Goal: Task Accomplishment & Management: Complete application form

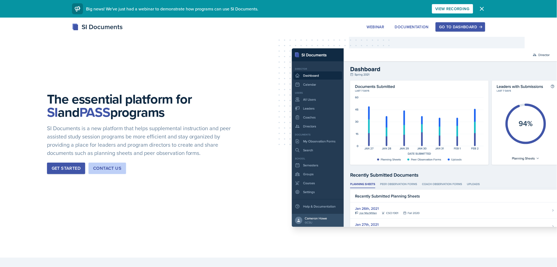
click at [448, 26] on div "Go to Dashboard" at bounding box center [460, 27] width 42 height 4
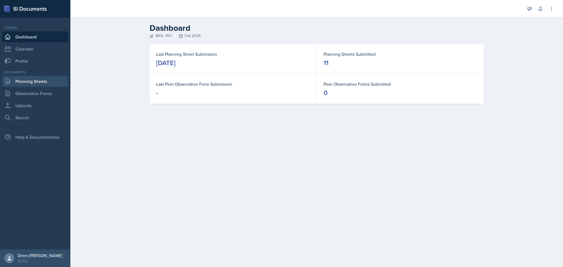
click at [33, 81] on link "Planning Sheets" at bounding box center [35, 81] width 66 height 11
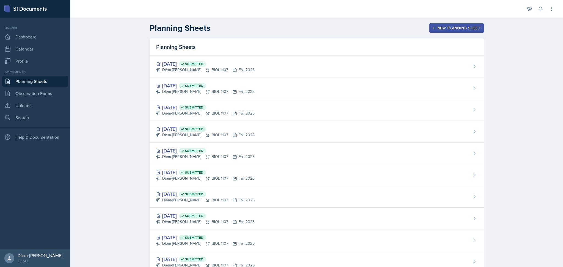
click at [454, 26] on div "New Planning Sheet" at bounding box center [456, 28] width 47 height 4
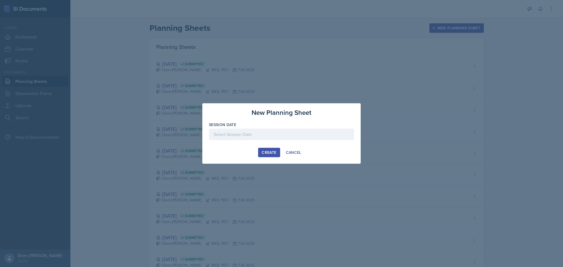
click at [229, 129] on div at bounding box center [281, 135] width 145 height 12
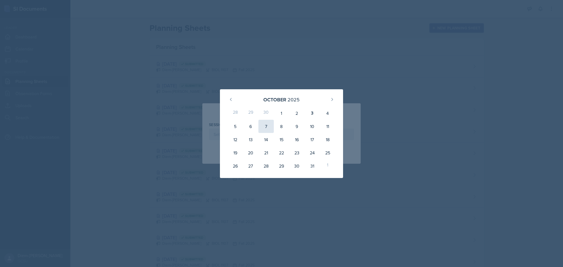
click at [266, 122] on div "7" at bounding box center [265, 126] width 15 height 13
type input "[DATE]"
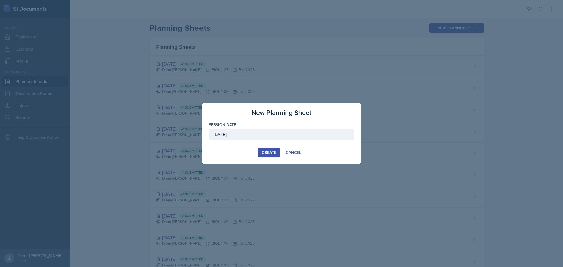
click at [265, 151] on div "Create" at bounding box center [269, 152] width 15 height 4
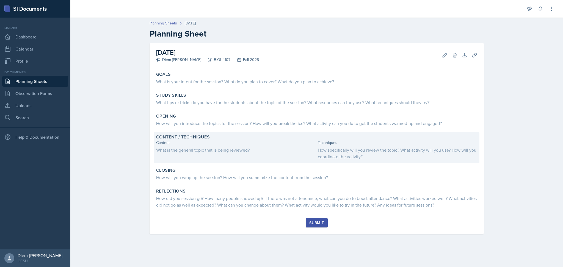
click at [214, 151] on div "What is the general topic that is being reviewed?" at bounding box center [235, 150] width 159 height 7
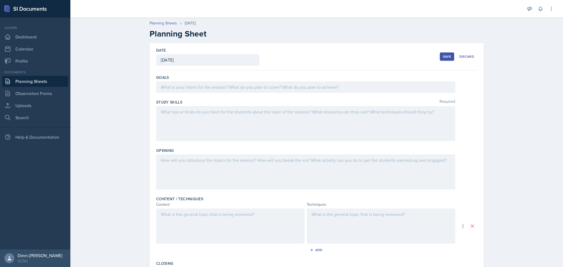
click at [182, 236] on div at bounding box center [230, 226] width 148 height 35
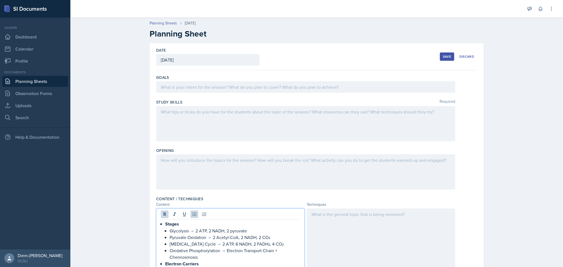
scroll to position [100, 0]
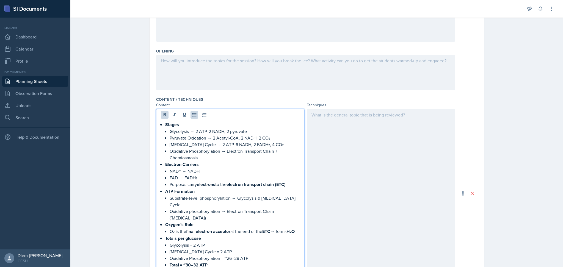
click at [354, 143] on div at bounding box center [381, 193] width 148 height 169
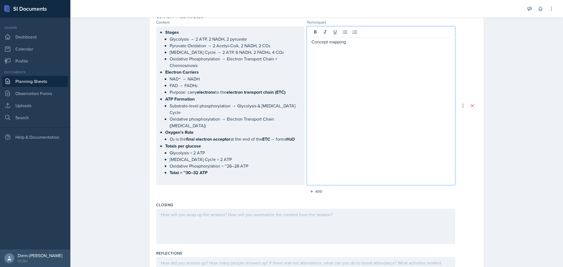
scroll to position [209, 0]
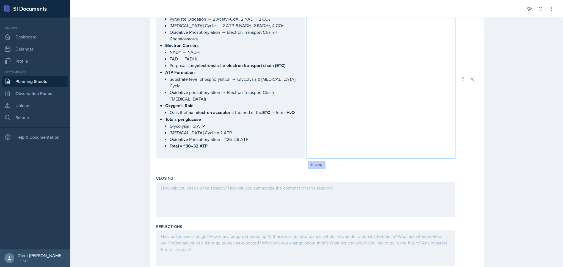
click at [310, 163] on icon "button" at bounding box center [312, 165] width 4 height 4
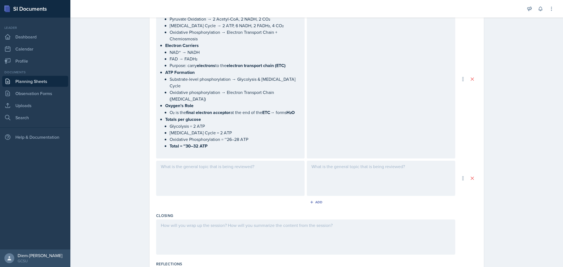
click at [223, 164] on div at bounding box center [230, 178] width 148 height 35
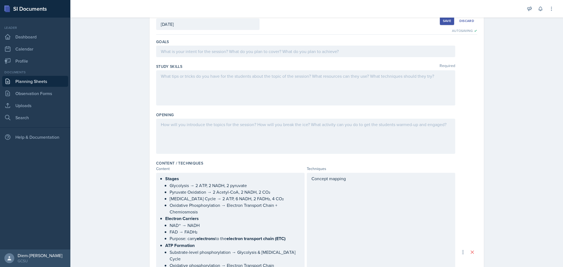
scroll to position [0, 0]
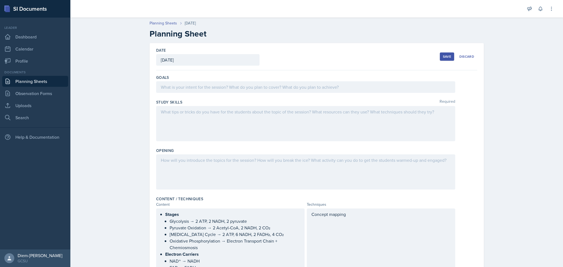
click at [184, 89] on div at bounding box center [305, 87] width 299 height 12
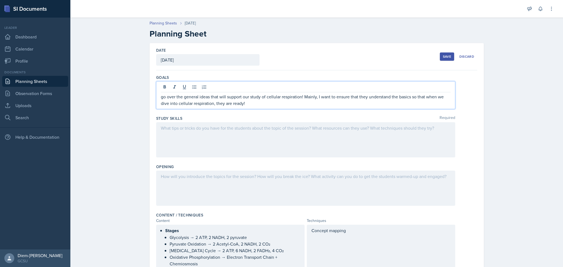
click at [181, 98] on p "go over the general ideas that will support our study of cellular respiration! …" at bounding box center [306, 99] width 290 height 13
drag, startPoint x: 161, startPoint y: 96, endPoint x: 139, endPoint y: 95, distance: 22.0
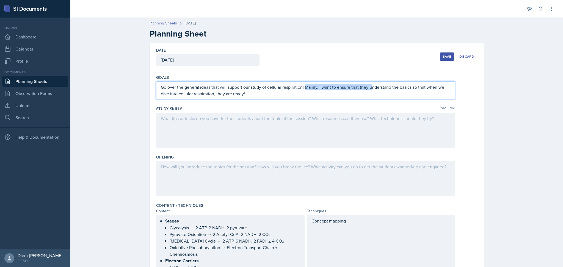
drag, startPoint x: 302, startPoint y: 86, endPoint x: 370, endPoint y: 86, distance: 67.9
click at [370, 86] on p "Go over the general ideas that will support our study of cellular respiration! …" at bounding box center [306, 90] width 290 height 13
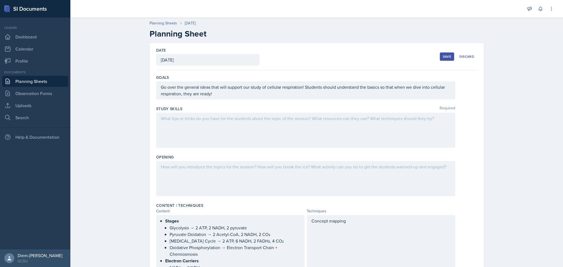
click at [210, 144] on div at bounding box center [305, 130] width 299 height 35
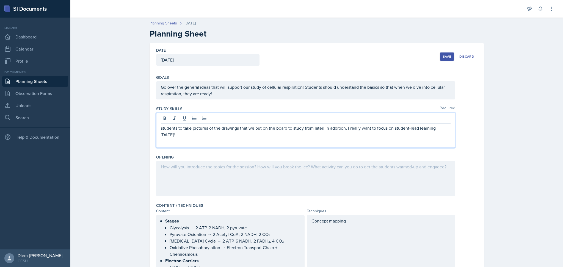
click at [207, 138] on p at bounding box center [306, 141] width 290 height 7
click at [165, 128] on p "students to take pictures of the drawings that we put on the board to study fro…" at bounding box center [306, 131] width 290 height 13
drag, startPoint x: 161, startPoint y: 128, endPoint x: 142, endPoint y: 128, distance: 19.0
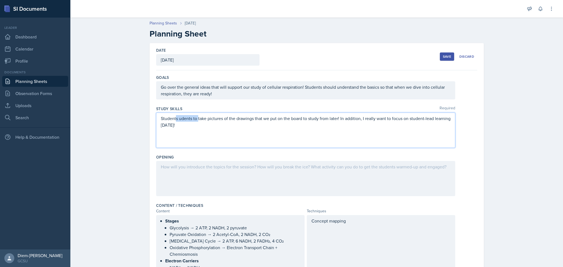
drag, startPoint x: 196, startPoint y: 120, endPoint x: 173, endPoint y: 117, distance: 23.3
click at [173, 117] on p "Students udents to take pictures of the drawings that we put on the board to st…" at bounding box center [306, 121] width 290 height 13
click at [340, 128] on p "Students can take pictures of the drawings that we put on the board to study fr…" at bounding box center [306, 121] width 290 height 13
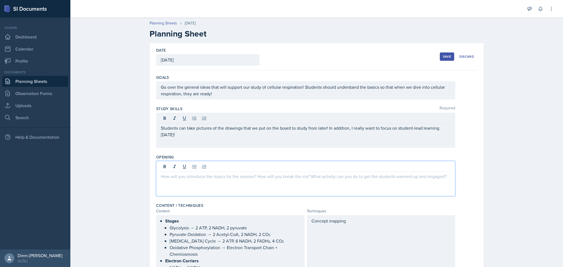
click at [223, 170] on div at bounding box center [305, 178] width 299 height 35
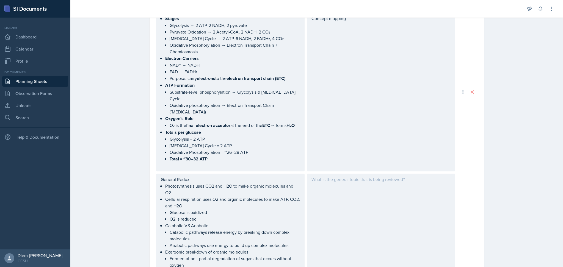
scroll to position [128, 0]
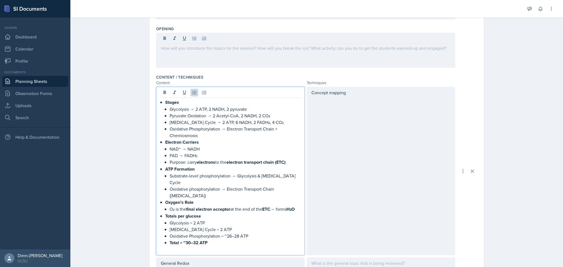
click at [267, 106] on p "Glycolysis → 2 ATP, 2 NADH, 2 pyruvate" at bounding box center [235, 109] width 130 height 7
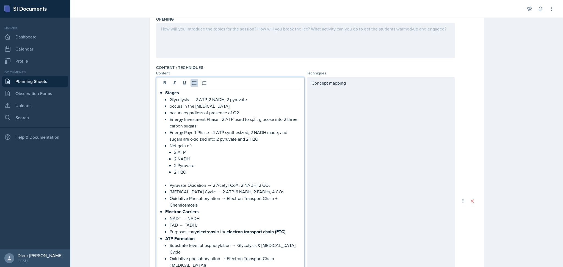
click at [186, 119] on p "Energy Investment Phase - 2 ATP used to split glucose into 2 three-carbon sugars" at bounding box center [235, 122] width 130 height 13
click at [170, 109] on p "occurs in the [MEDICAL_DATA]" at bounding box center [235, 106] width 130 height 7
click at [174, 98] on p "Glycolysis → 2 ATP, 2 NADH, 2 pyruvate" at bounding box center [235, 99] width 130 height 7
drag, startPoint x: 165, startPoint y: 186, endPoint x: 203, endPoint y: 185, distance: 38.5
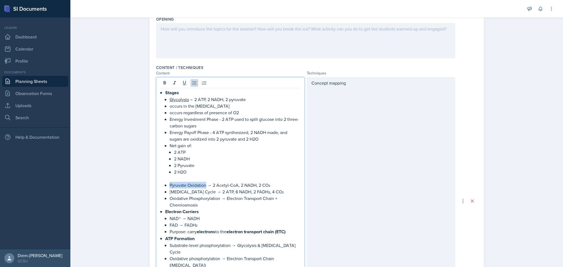
click at [203, 185] on li "Stages Glycolysis → 2 ATP, 2 NADH, 2 pyruvate occurs in the cytoplasm occurs re…" at bounding box center [232, 148] width 135 height 119
click at [209, 194] on p "[MEDICAL_DATA] Cycle → 2 ATP, 6 NADH, 2 FADH₂, 4 CO₂" at bounding box center [235, 192] width 130 height 7
click at [270, 186] on p "Pyruvate Oxidation → 2 Acetyl-CoA, 2 NADH, 2 CO₂" at bounding box center [235, 185] width 130 height 7
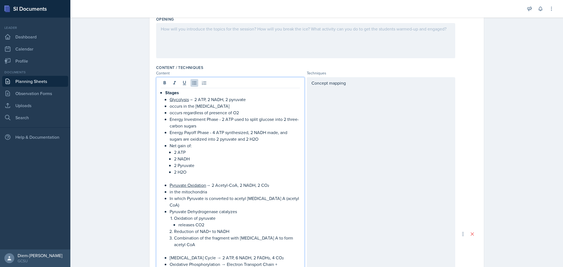
scroll to position [173, 0]
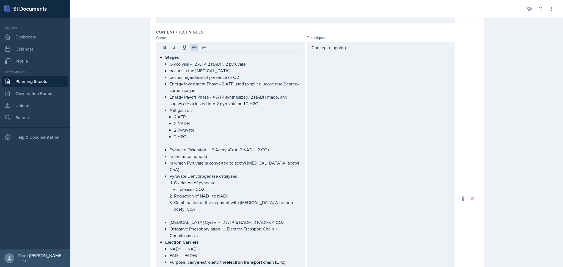
drag, startPoint x: 366, startPoint y: 52, endPoint x: 304, endPoint y: 48, distance: 61.7
click at [307, 48] on div "Concept mapping" at bounding box center [381, 199] width 148 height 314
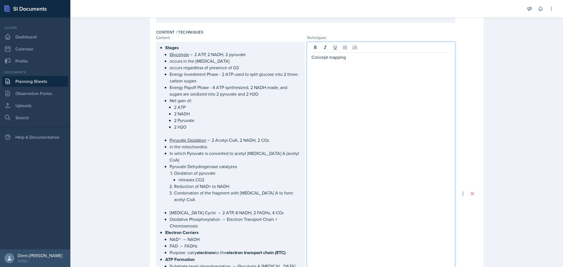
scroll to position [183, 0]
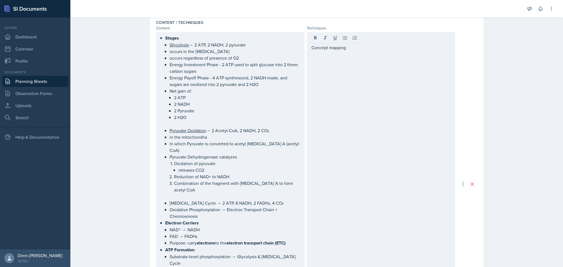
drag, startPoint x: 308, startPoint y: 48, endPoint x: 354, endPoint y: 50, distance: 45.9
click at [354, 50] on div "Concept mapping" at bounding box center [381, 184] width 148 height 304
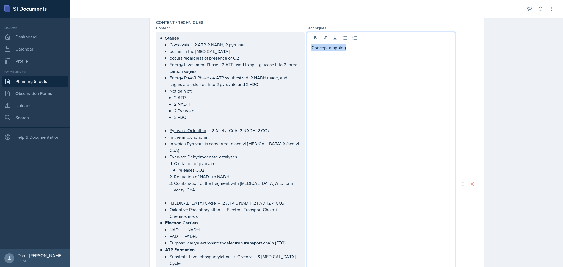
drag, startPoint x: 349, startPoint y: 50, endPoint x: 299, endPoint y: 48, distance: 49.8
click at [299, 48] on div "Stages Glycolysis → 2 ATP, 2 NADH, 2 pyruvate occurs in the cytoplasm occurs re…" at bounding box center [305, 184] width 299 height 304
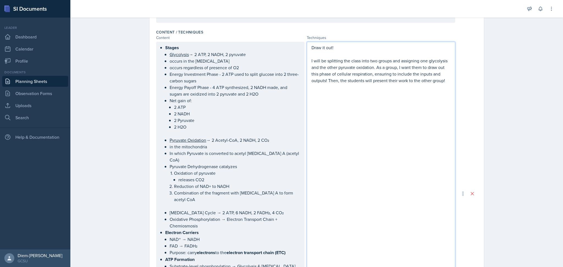
click at [366, 100] on div "Draw it out! I will be splitting the class into two groups and assigning one gl…" at bounding box center [381, 194] width 148 height 304
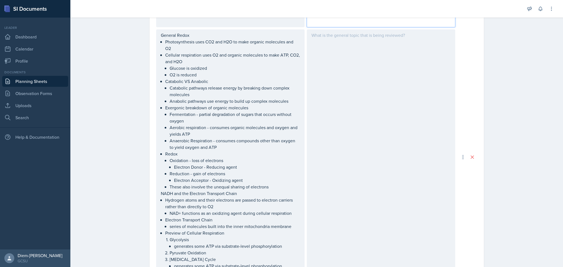
click at [366, 100] on div at bounding box center [381, 157] width 148 height 256
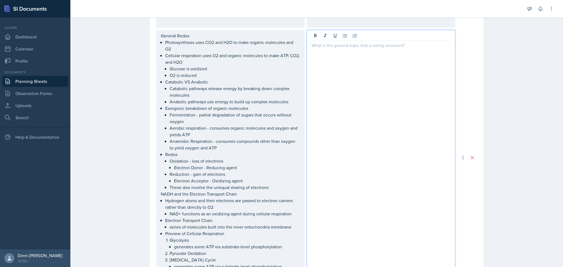
scroll to position [491, 0]
click at [236, 172] on p "Reduction - gain of electrons" at bounding box center [235, 175] width 130 height 7
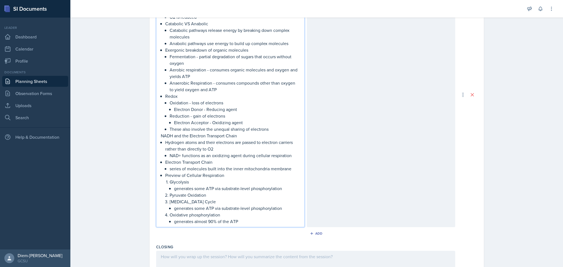
scroll to position [561, 0]
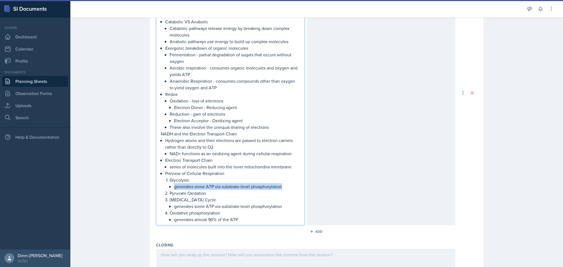
drag, startPoint x: 170, startPoint y: 177, endPoint x: 282, endPoint y: 177, distance: 111.1
click at [282, 177] on li "Glycolysis generates some ATP via substrate-level phosphorylation" at bounding box center [235, 183] width 130 height 13
copy p "generates some ATP via substrate-level phosphorylation"
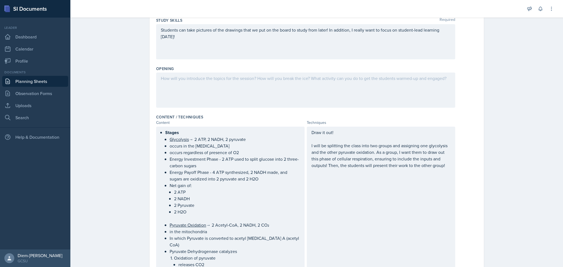
click at [222, 136] on p "Glycolysis → 2 ATP, 2 NADH, 2 pyruvate" at bounding box center [235, 139] width 130 height 7
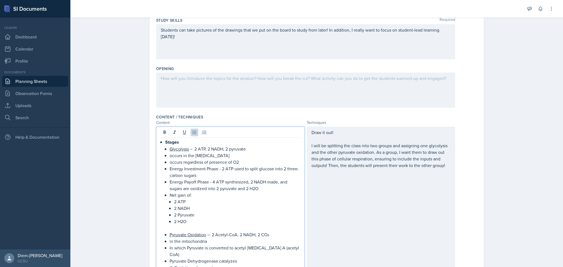
scroll to position [98, 0]
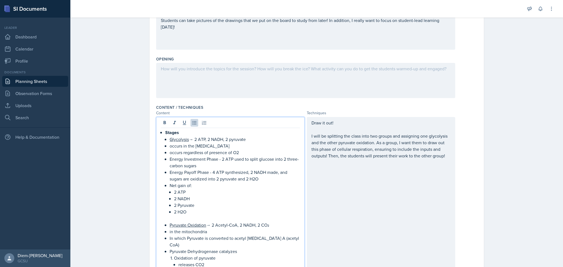
click at [258, 140] on p "Glycolysis → 2 ATP, 2 NADH, 2 pyruvate" at bounding box center [235, 139] width 130 height 7
click at [230, 143] on p "occurs in the [MEDICAL_DATA]" at bounding box center [235, 146] width 130 height 7
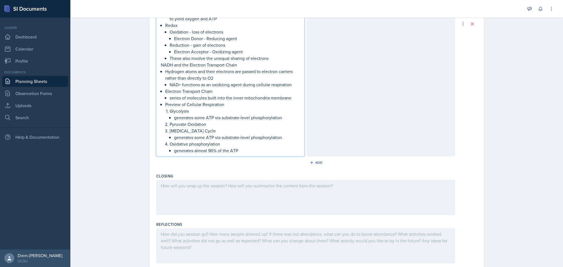
click at [217, 134] on p "generates some ATP via substrate-level phosphorylation" at bounding box center [237, 137] width 126 height 7
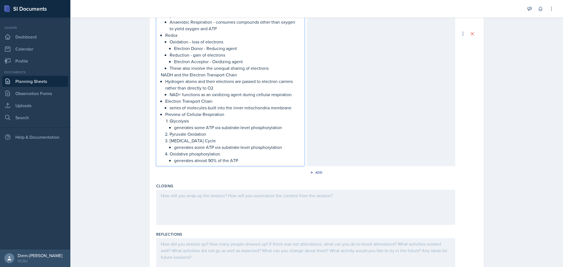
scroll to position [625, 0]
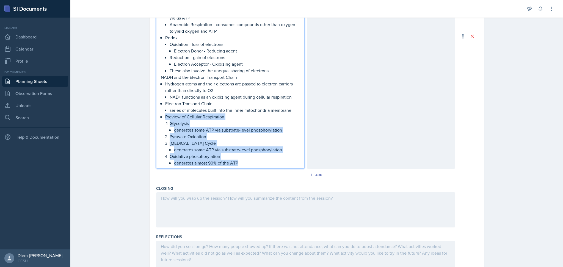
drag, startPoint x: 237, startPoint y: 150, endPoint x: 157, endPoint y: 108, distance: 90.9
click at [157, 108] on div "General Redox Photosynthesis uses CO2 and H2O to make organic molecules and O2 …" at bounding box center [230, 35] width 148 height 265
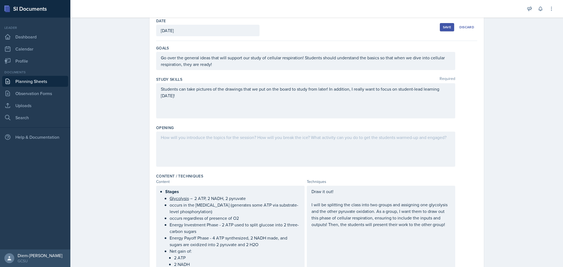
scroll to position [0, 0]
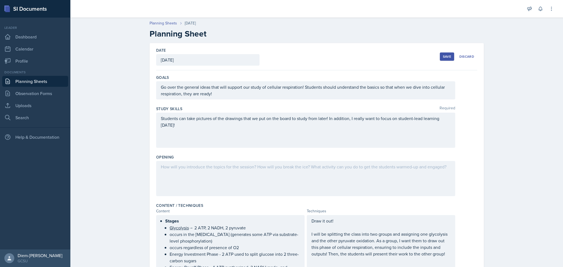
click at [226, 57] on div "[DATE]" at bounding box center [207, 60] width 103 height 12
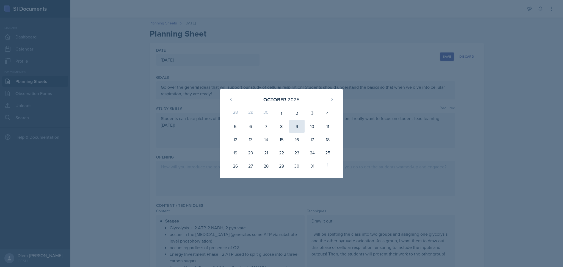
click at [297, 125] on div "9" at bounding box center [296, 126] width 15 height 13
type input "October 9th, 2025"
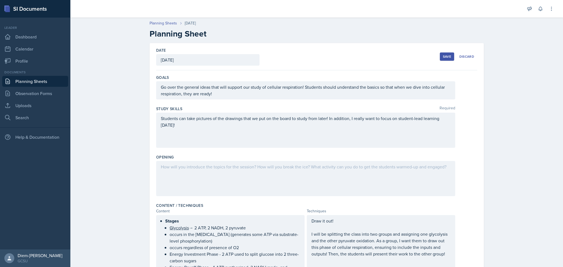
click at [247, 169] on div at bounding box center [305, 178] width 299 height 35
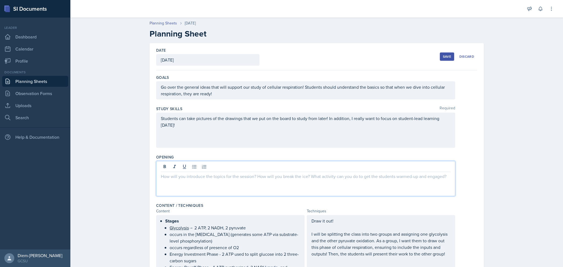
click at [248, 94] on p "Go over the general ideas that will support our study of cellular respiration! …" at bounding box center [306, 90] width 290 height 13
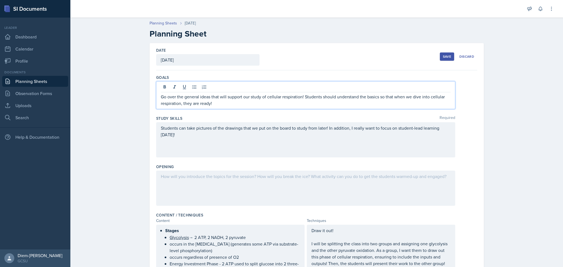
click at [247, 142] on div "Students can take pictures of the drawings that we put on the board to study fr…" at bounding box center [306, 135] width 290 height 20
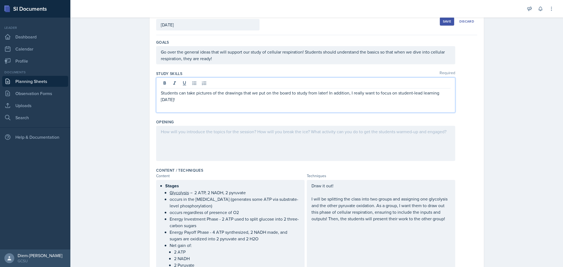
click at [226, 156] on div at bounding box center [305, 143] width 299 height 35
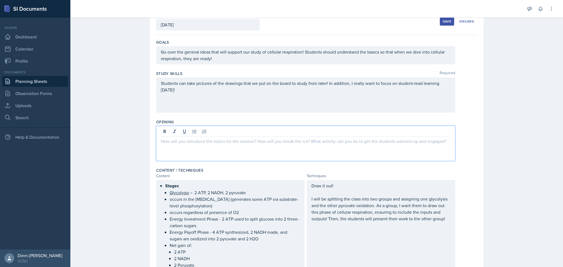
scroll to position [45, 0]
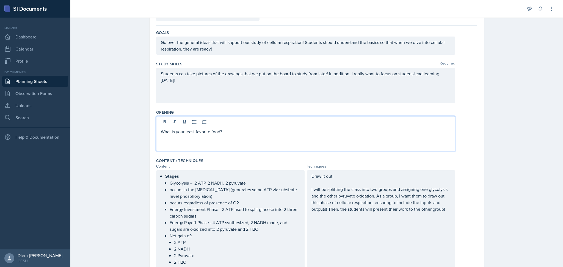
click at [157, 134] on div "What is your least favorite food?" at bounding box center [305, 133] width 299 height 35
click at [161, 133] on p "What is your least favorite food?" at bounding box center [306, 131] width 290 height 7
click at [321, 138] on div "Start the session with introducing yourself, and their least favorite food?" at bounding box center [305, 133] width 299 height 35
click at [316, 130] on p "Start the session with introducing yourself, and their least favorite food?" at bounding box center [306, 131] width 290 height 7
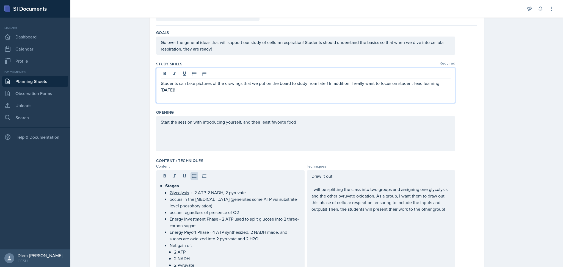
click at [348, 83] on div "Students can take pictures of the drawings that we put on the board to study fr…" at bounding box center [306, 90] width 290 height 20
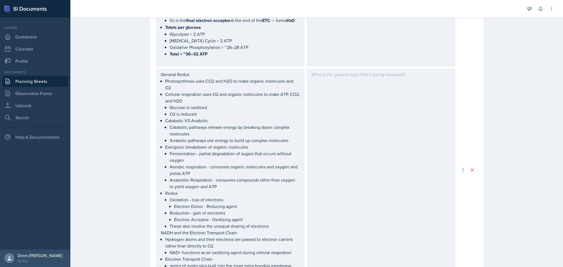
scroll to position [584, 0]
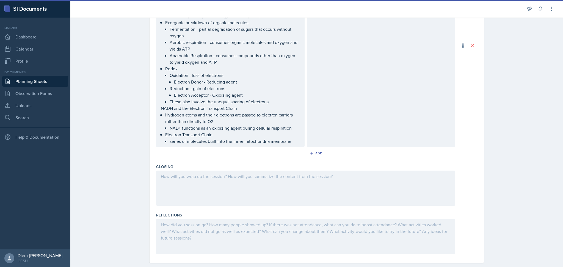
click at [222, 175] on div at bounding box center [305, 188] width 299 height 35
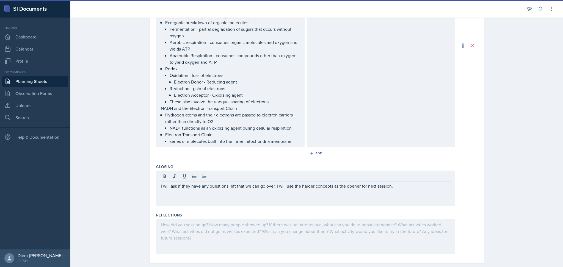
click at [264, 238] on div at bounding box center [305, 236] width 299 height 35
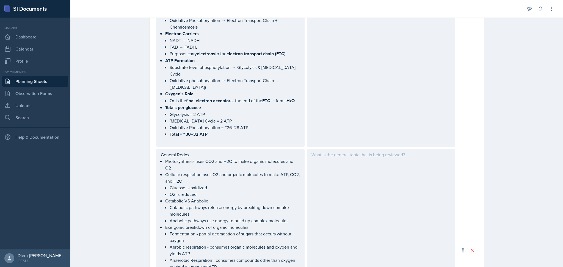
click at [430, 168] on div at bounding box center [381, 250] width 148 height 203
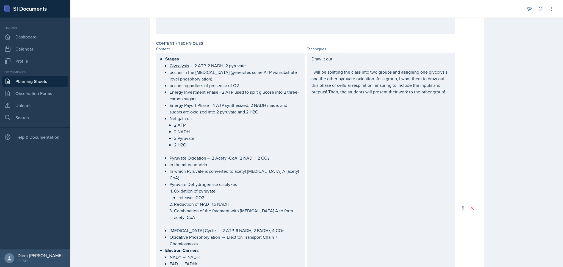
scroll to position [0, 0]
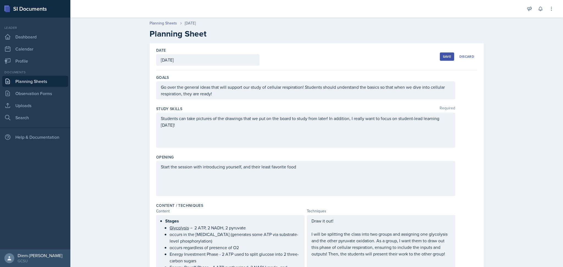
click at [443, 56] on div "Save" at bounding box center [447, 56] width 8 height 4
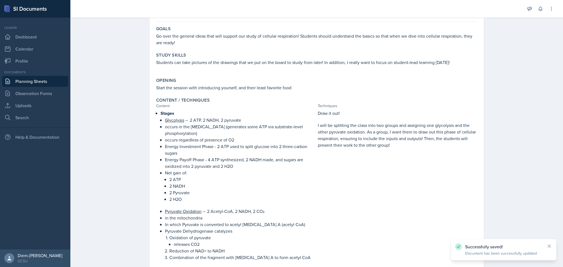
scroll to position [42, 0]
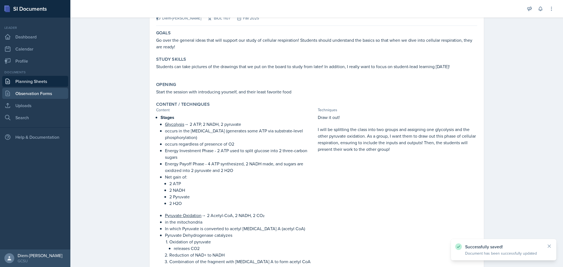
click at [34, 89] on link "Observation Forms" at bounding box center [35, 93] width 66 height 11
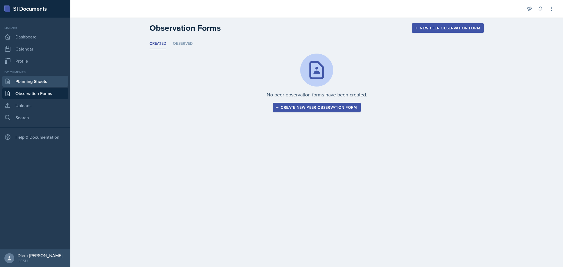
click at [32, 79] on link "Planning Sheets" at bounding box center [35, 81] width 66 height 11
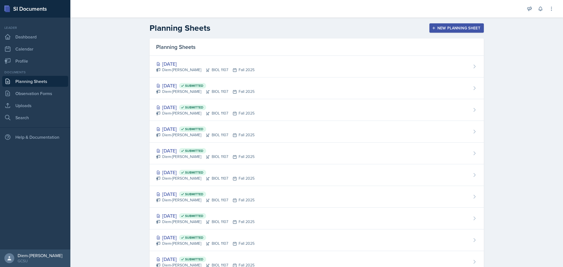
click at [442, 30] on div "New Planning Sheet" at bounding box center [456, 28] width 47 height 4
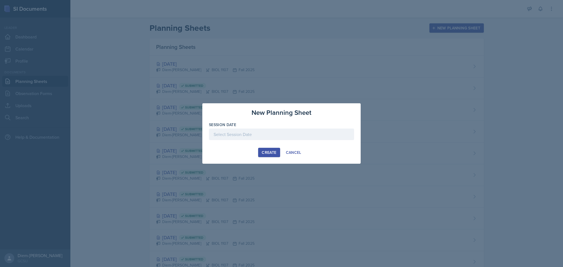
click at [244, 129] on div at bounding box center [281, 135] width 145 height 12
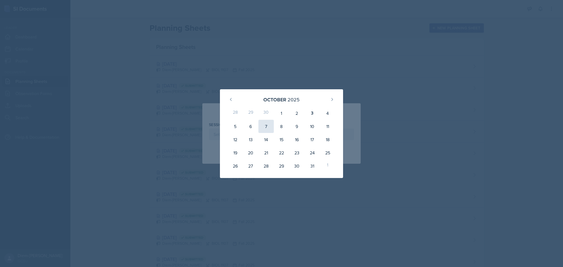
click at [265, 127] on div "7" at bounding box center [265, 126] width 15 height 13
type input "[DATE]"
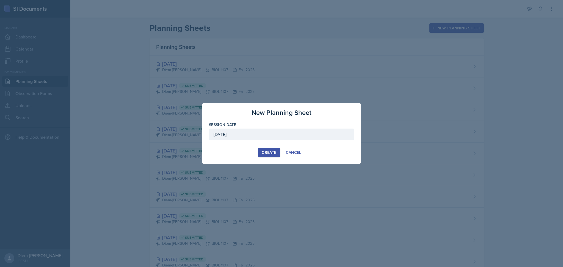
click at [265, 151] on div "Create" at bounding box center [269, 152] width 15 height 4
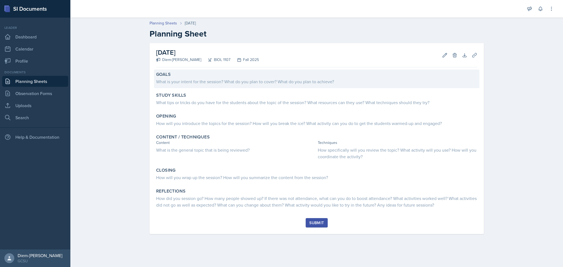
click at [187, 86] on div "Goals What is your intent for the session? What do you plan to cover? What do y…" at bounding box center [317, 79] width 326 height 19
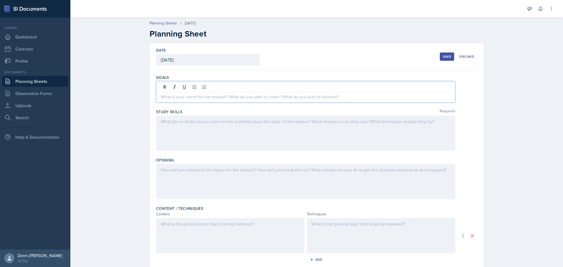
click at [187, 86] on div at bounding box center [305, 91] width 299 height 21
click at [201, 128] on div at bounding box center [305, 133] width 299 height 35
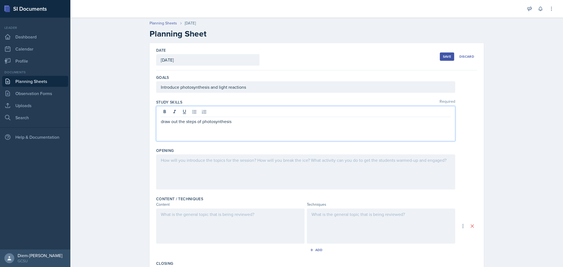
click at [340, 219] on div at bounding box center [381, 226] width 148 height 35
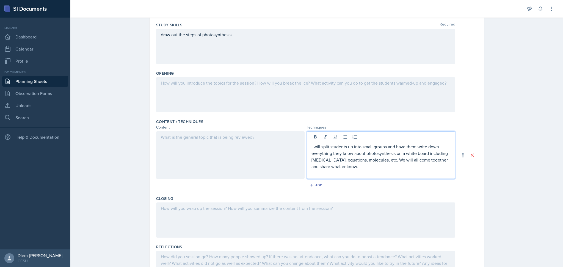
scroll to position [78, 0]
click at [316, 187] on div "Add" at bounding box center [317, 185] width 12 height 4
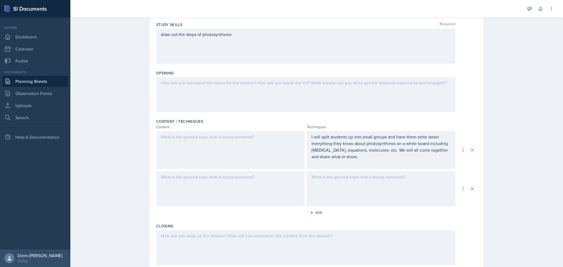
click at [348, 185] on div at bounding box center [381, 188] width 148 height 35
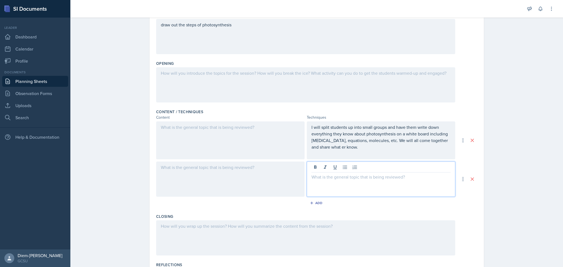
paste div
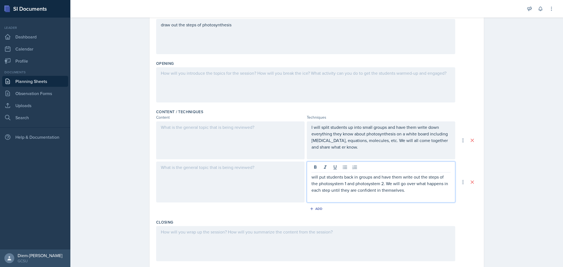
click at [312, 176] on p "will put students back in groups and have them write out the steps of the photo…" at bounding box center [381, 184] width 139 height 20
click at [173, 147] on div at bounding box center [230, 141] width 148 height 38
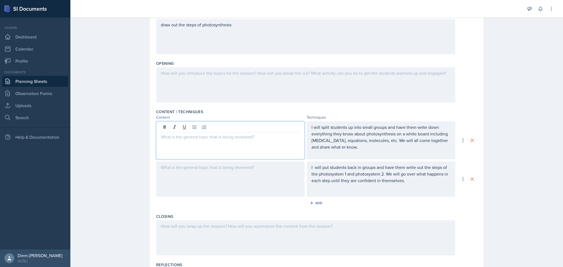
scroll to position [97, 0]
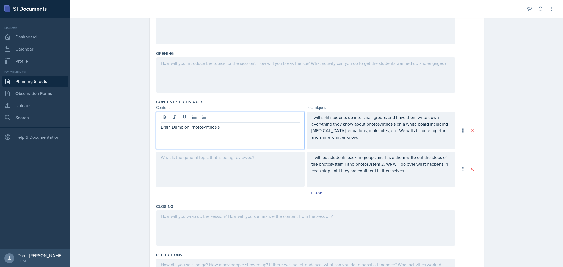
click at [222, 180] on div at bounding box center [230, 169] width 148 height 35
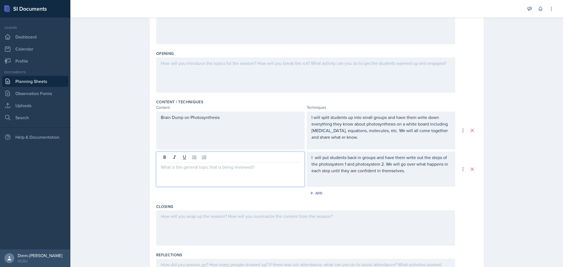
scroll to position [107, 0]
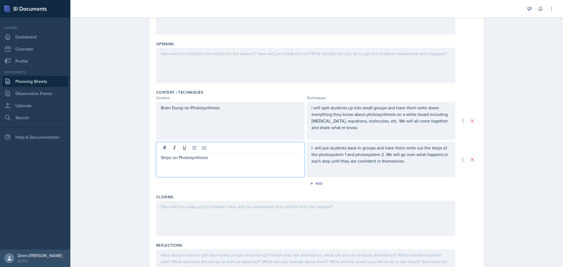
click at [207, 220] on div at bounding box center [305, 218] width 299 height 35
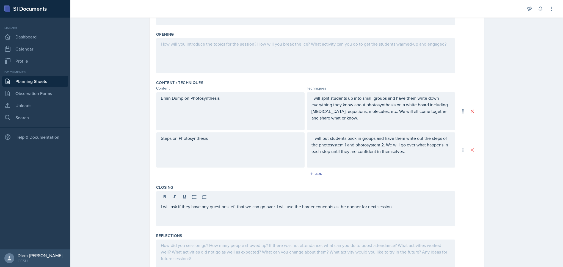
click at [217, 145] on div "Steps on Photosynthesis" at bounding box center [230, 150] width 148 height 35
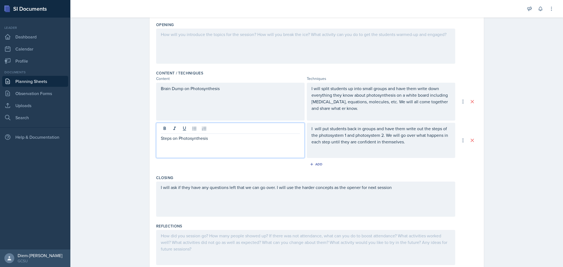
click at [408, 186] on div "I will ask if they have any questions left that we can go over. I will use the …" at bounding box center [305, 199] width 299 height 35
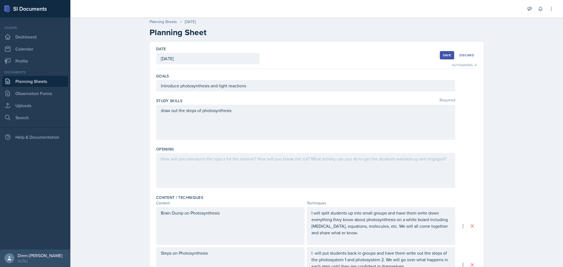
scroll to position [0, 0]
click at [317, 150] on div "Opening" at bounding box center [316, 150] width 321 height 5
click at [256, 111] on div "draw out the steps of photosynthesis" at bounding box center [305, 123] width 299 height 35
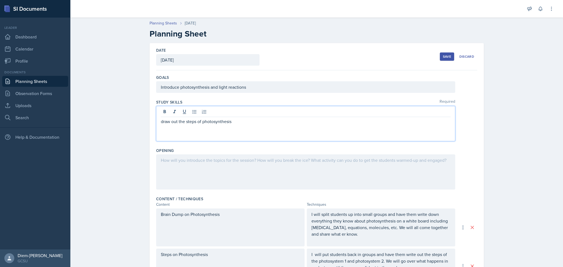
scroll to position [146, 0]
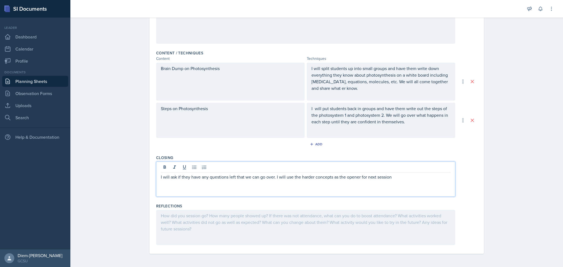
click at [263, 173] on div "I will ask if they have any questions left that we can go over. I will use the …" at bounding box center [305, 179] width 299 height 35
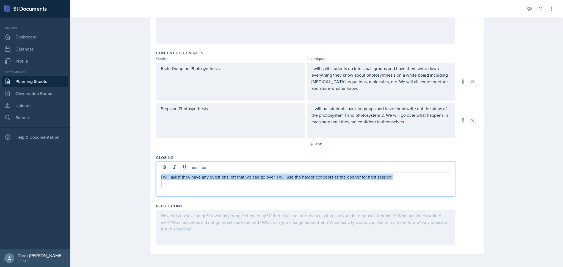
drag, startPoint x: 417, startPoint y: 183, endPoint x: 129, endPoint y: 173, distance: 288.5
click at [129, 173] on div "Planning Sheets Oct 7th, 2025 Planning Sheet Date October 7th, 2025 October 202…" at bounding box center [316, 68] width 493 height 398
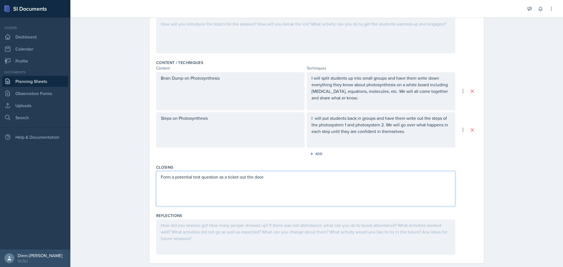
scroll to position [0, 0]
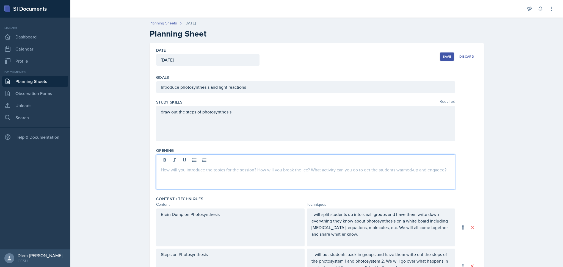
click at [260, 162] on div at bounding box center [305, 172] width 299 height 35
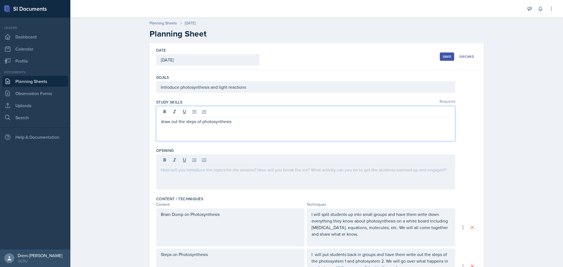
click at [175, 114] on div "draw out the steps of photosynthesis" at bounding box center [305, 123] width 299 height 35
drag, startPoint x: 160, startPoint y: 122, endPoint x: 134, endPoint y: 122, distance: 26.7
click at [134, 122] on div "Planning Sheets Oct 7th, 2025 Planning Sheet Date October 7th, 2025 October 202…" at bounding box center [316, 214] width 493 height 398
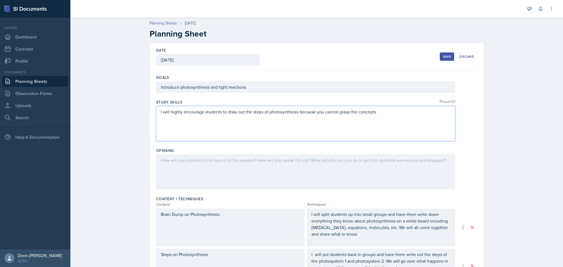
click at [338, 114] on p "I will highly encourage students to draw out the steps of photosynthesis becaus…" at bounding box center [306, 112] width 290 height 7
click at [317, 112] on p "I will highly encourage students to draw out the steps of photosynthesis becaus…" at bounding box center [306, 112] width 290 height 7
click at [313, 112] on p "I will highly encourage students to draw out the steps of photosynthesis becaus…" at bounding box center [306, 112] width 290 height 7
drag, startPoint x: 313, startPoint y: 112, endPoint x: 402, endPoint y: 114, distance: 89.1
click at [402, 114] on p "I will highly encourage students to draw out the steps of photosynthesis becaus…" at bounding box center [306, 115] width 290 height 13
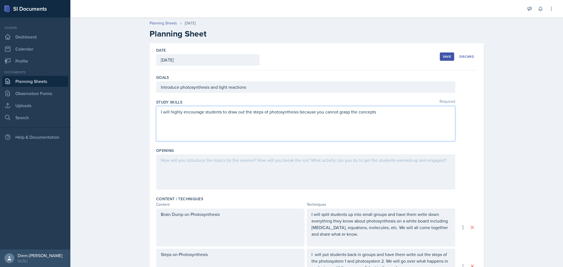
click at [402, 114] on p "I will highly encourage students to draw out the steps of photosynthesis becaus…" at bounding box center [306, 112] width 290 height 7
click at [191, 81] on div "Goals Introduce photosynthesis and light reactions" at bounding box center [316, 85] width 321 height 25
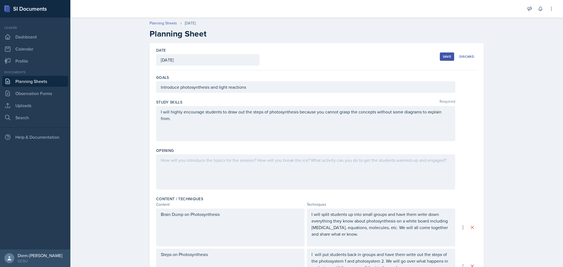
click at [180, 83] on div "Introduce photosynthesis and light reactions" at bounding box center [305, 87] width 299 height 12
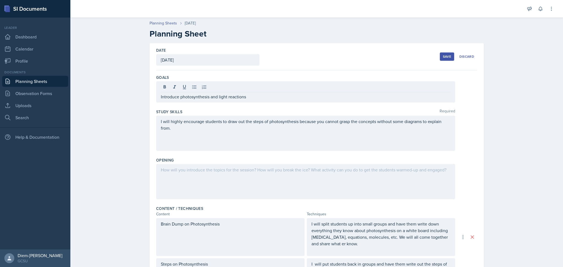
click at [157, 93] on div "Introduce photosynthesis and light reactions" at bounding box center [305, 91] width 299 height 21
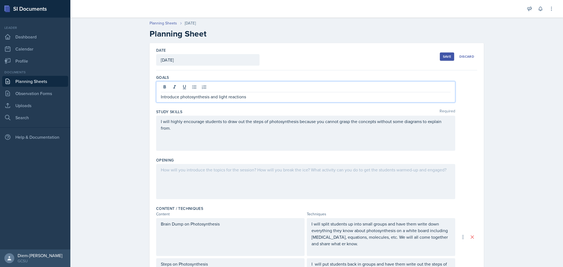
click at [157, 97] on div "Introduce photosynthesis and light reactions" at bounding box center [305, 91] width 299 height 21
click at [163, 96] on p "Introduce photosynthesis and light reactions" at bounding box center [306, 96] width 290 height 7
drag, startPoint x: 159, startPoint y: 97, endPoint x: 149, endPoint y: 97, distance: 10.2
click at [150, 97] on div "Date October 7th, 2025 October 2025 28 29 30 1 2 3 4 5 6 7 8 9 10 11 12 13 14 1…" at bounding box center [317, 226] width 334 height 366
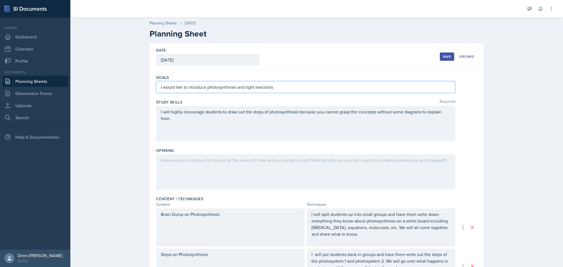
click at [195, 87] on p "I would like to ntroduce photosynthesis and light reactions" at bounding box center [306, 87] width 290 height 7
click at [328, 80] on div "Goals I would like to review the already taught material of photosynthesis and …" at bounding box center [316, 85] width 321 height 25
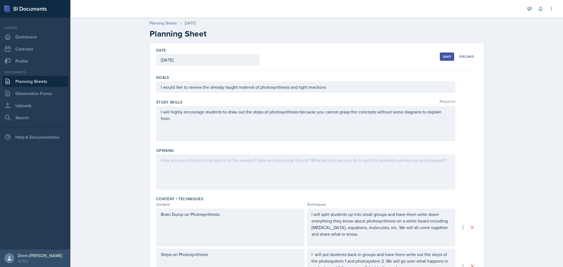
click at [327, 89] on div "I would like to review the already taught material of photosynthesis and light …" at bounding box center [305, 87] width 299 height 12
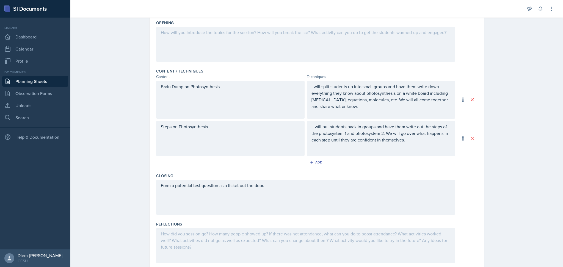
click at [212, 195] on div "Form a potential test question as a ticket out the door." at bounding box center [305, 197] width 299 height 35
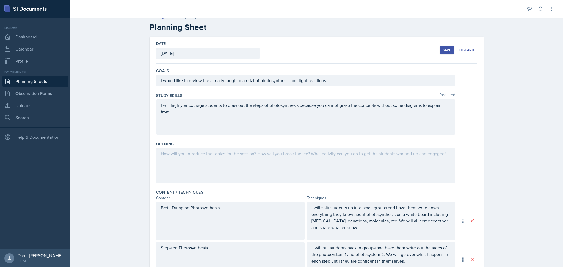
click at [263, 164] on div at bounding box center [305, 165] width 299 height 35
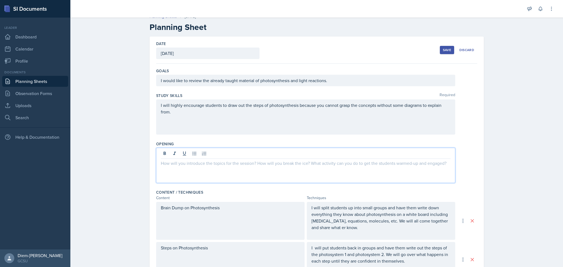
scroll to position [16, 0]
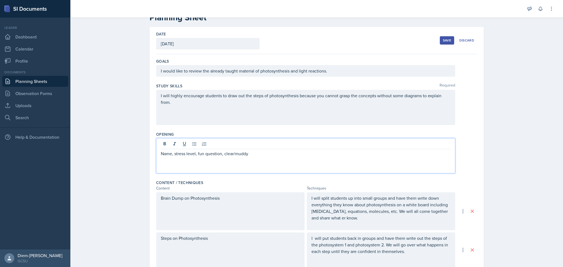
click at [175, 156] on p "Name, stress level, fun question, clear/muddy" at bounding box center [306, 153] width 290 height 7
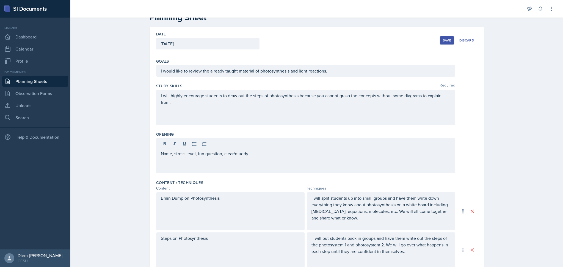
click at [157, 156] on div "Name, stress level, fun question, clear/muddy" at bounding box center [305, 155] width 299 height 35
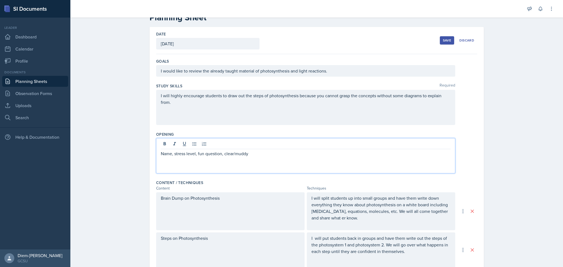
click at [157, 154] on div "Name, stress level, fun question, clear/muddy" at bounding box center [305, 155] width 299 height 35
click at [156, 157] on div "Name, stress level, fun question, clear/muddy" at bounding box center [305, 155] width 299 height 35
click at [156, 156] on div "Name, stress level, fun question, clear/muddy" at bounding box center [305, 155] width 299 height 35
click at [161, 156] on p "Name, stress level, fun question, clear/muddy" at bounding box center [306, 153] width 290 height 7
click at [265, 154] on p "Students introduce themselves by their name, stress level, fun question, clear/…" at bounding box center [306, 153] width 290 height 7
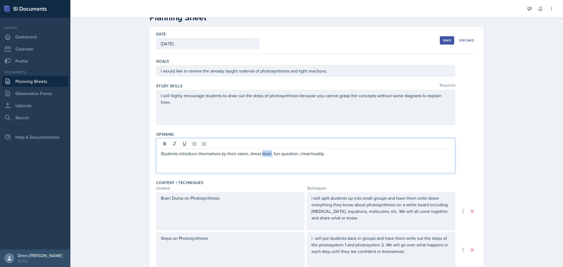
click at [265, 154] on p "Students introduce themselves by their name, stress level, fun question, clear/…" at bounding box center [306, 153] width 290 height 7
click at [275, 154] on p "Students introduce themselves by their name, how they feel. about the exam, fun…" at bounding box center [306, 153] width 290 height 7
click at [315, 154] on p "Students introduce themselves by their name, how they feel about the exam, fun …" at bounding box center [306, 153] width 290 height 7
click at [319, 153] on p "Students introduce themselves by their name, how they feel about the exam, fun …" at bounding box center [306, 153] width 290 height 7
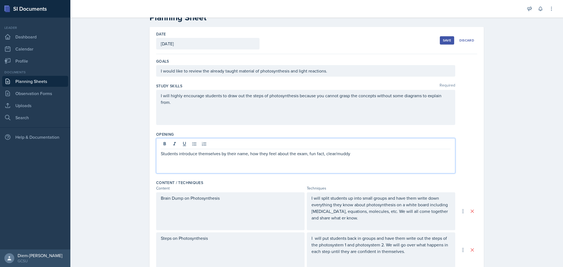
click at [331, 155] on p "Students introduce themselves by their name, how they feel about the exam, fun …" at bounding box center [306, 153] width 290 height 7
click at [324, 152] on p "Students introduce themselves by their name, how they feel about the exam, fun …" at bounding box center [306, 153] width 290 height 7
click at [374, 155] on p "Students introduce themselves by their name, how they feel about the exam, fun …" at bounding box center [306, 153] width 290 height 7
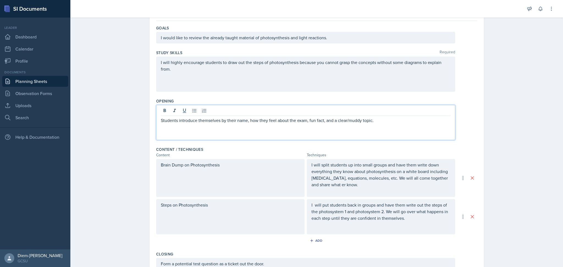
click at [333, 190] on p at bounding box center [381, 191] width 139 height 7
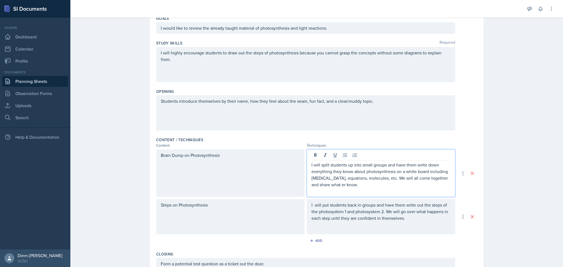
click at [332, 186] on p "I will split students up into small groups and have them write down everything …" at bounding box center [381, 175] width 139 height 26
click at [369, 212] on p "I will put students back in groups and have them write out the steps of the pho…" at bounding box center [381, 212] width 139 height 20
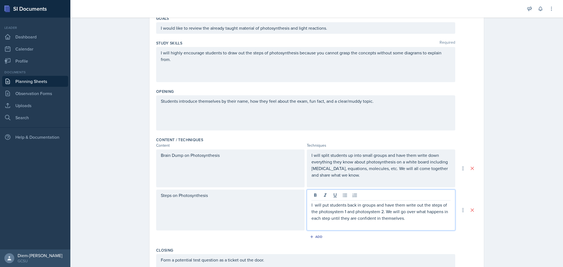
scroll to position [49, 0]
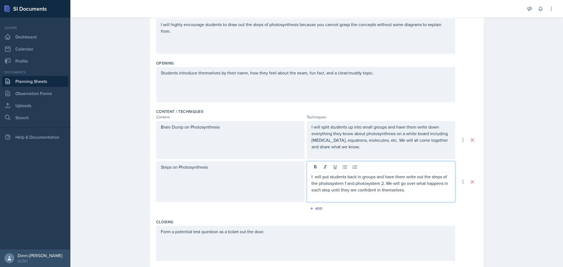
click at [233, 180] on div "Steps on Photosynthesis" at bounding box center [230, 181] width 148 height 41
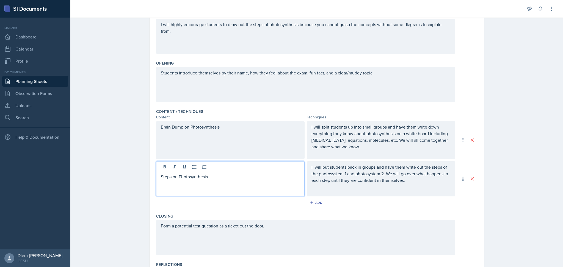
scroll to position [97, 0]
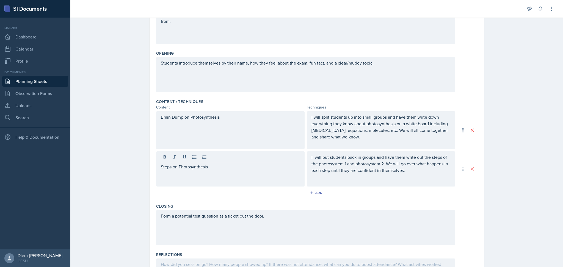
click at [269, 225] on div "Form a potential test question as a ticket out the door." at bounding box center [305, 227] width 299 height 35
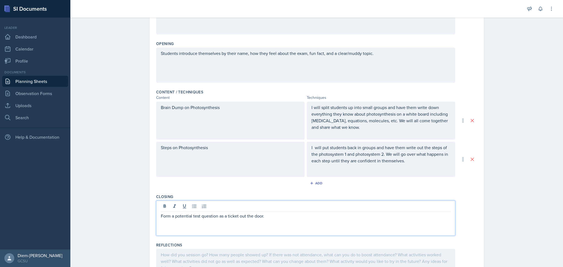
click at [161, 216] on p "Form a potential test question as a ticket out the door." at bounding box center [306, 216] width 290 height 7
click at [266, 220] on div "Students form a potential test question as a ticket out the door." at bounding box center [305, 218] width 299 height 35
click at [306, 218] on p "Students form a potential test question as a ticket out the door." at bounding box center [306, 216] width 290 height 7
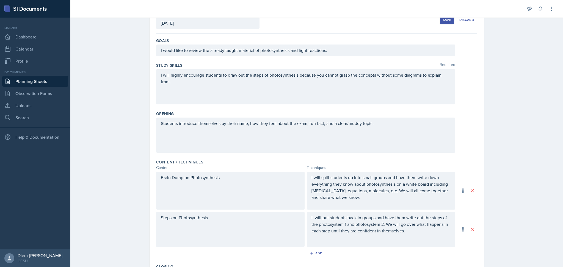
scroll to position [0, 0]
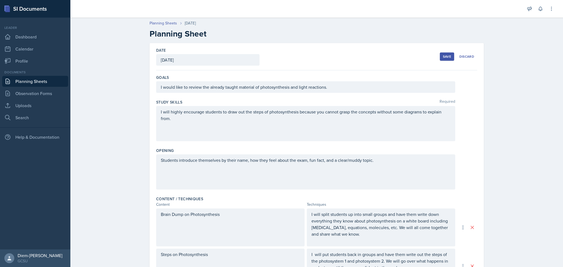
click at [307, 159] on div "Students introduce themselves by their name, how they feel about the exam, fun …" at bounding box center [305, 172] width 299 height 35
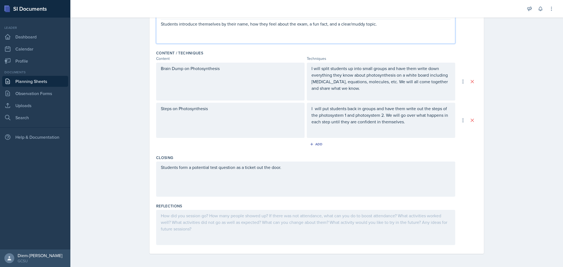
click at [273, 175] on div "Students form a potential test question as a ticket out the door." at bounding box center [305, 179] width 299 height 35
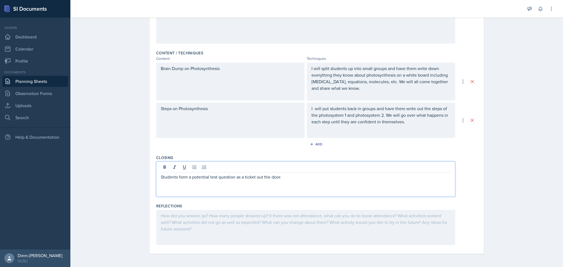
scroll to position [146, 0]
drag, startPoint x: 189, startPoint y: 178, endPoint x: 279, endPoint y: 177, distance: 89.6
click at [279, 177] on p "Students form a potential test question as a ticket out the door." at bounding box center [306, 177] width 290 height 7
copy p "potential test question as a ticket out the door."
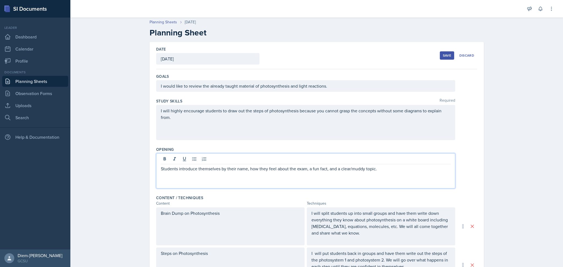
click at [274, 166] on p "Students introduce themselves by their name, how they feel about the exam, a fu…" at bounding box center [306, 169] width 290 height 7
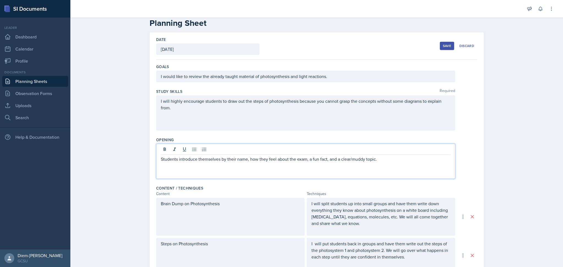
click at [283, 159] on p "Students introduce themselves by their name, how they feel about the exam, a fu…" at bounding box center [306, 159] width 290 height 7
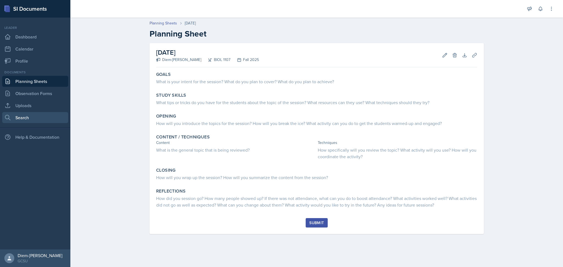
click at [30, 117] on link "Search" at bounding box center [35, 117] width 66 height 11
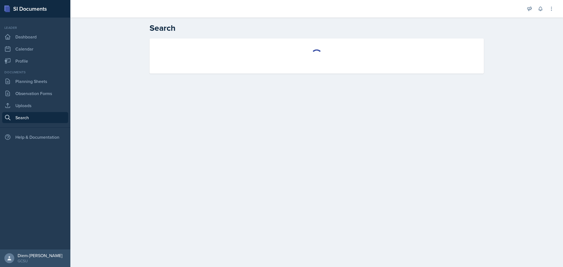
select select "all"
select select "1"
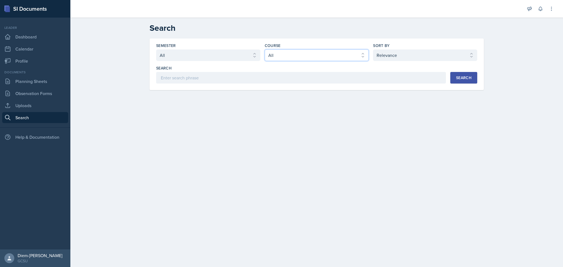
click at [328, 56] on select "Select course All ACCT 3101 ACCT 3102 ASTR 1000 BIOL 1100 BIOL 1107 BIOL 1108 B…" at bounding box center [317, 55] width 104 height 12
select select "6d02d006-d2ce-4ab3-bc11-53b48f3c94ca"
click at [265, 49] on select "Select course All ACCT 3101 ACCT 3102 ASTR 1000 BIOL 1100 BIOL 1107 BIOL 1108 B…" at bounding box center [317, 55] width 104 height 12
click at [387, 57] on select "Select sort by Relevance Document Date (Asc) Document Date (Desc)" at bounding box center [425, 55] width 104 height 12
select select "3"
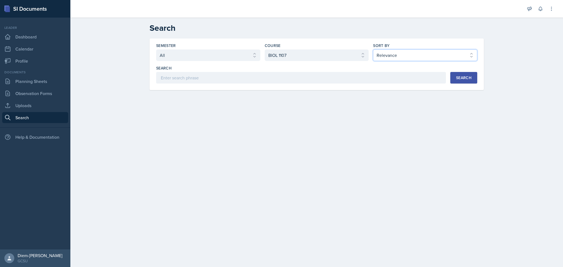
click at [373, 49] on select "Select sort by Relevance Document Date (Asc) Document Date (Desc)" at bounding box center [425, 55] width 104 height 12
click at [457, 76] on div "Search" at bounding box center [463, 78] width 15 height 4
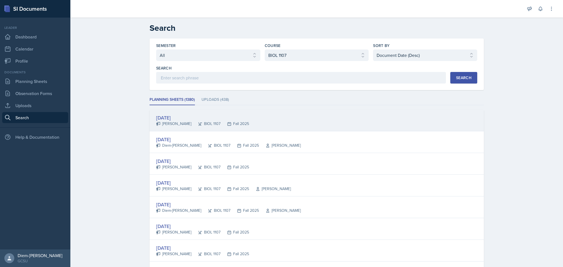
scroll to position [19, 0]
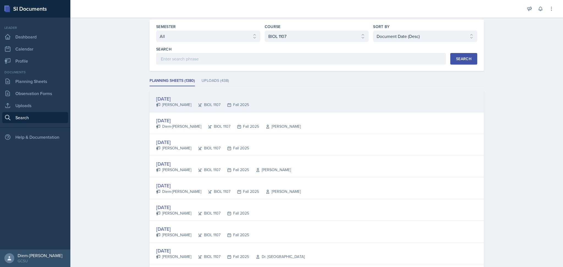
click at [257, 94] on div "[DATE] [PERSON_NAME] BIOL 1107 Fall 2025" at bounding box center [317, 102] width 334 height 22
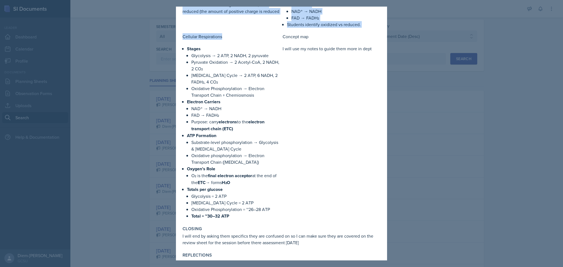
scroll to position [296, 0]
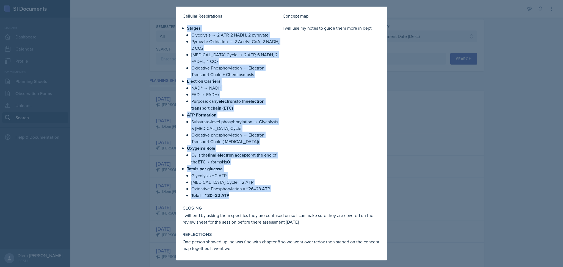
drag, startPoint x: 187, startPoint y: 84, endPoint x: 231, endPoint y: 197, distance: 121.7
click at [231, 197] on ul "Stages Glycolysis → 2 ATP, 2 NADH, 2 pyruvate Pyruvate Oxidation → 2 Acetyl-CoA…" at bounding box center [233, 112] width 93 height 174
copy ul "Stages Glycolysis → 2 ATP, 2 NADH, 2 pyruvate Pyruvate Oxidation → 2 Acetyl-CoA…"
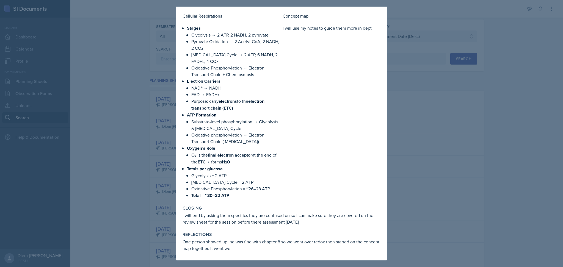
click at [264, 209] on div "Closing" at bounding box center [282, 208] width 198 height 5
drag, startPoint x: 315, startPoint y: 222, endPoint x: 180, endPoint y: 215, distance: 136.0
click at [237, 242] on p "One person showed up. he was fine with chapter 8 so we went over redox then sta…" at bounding box center [282, 245] width 198 height 13
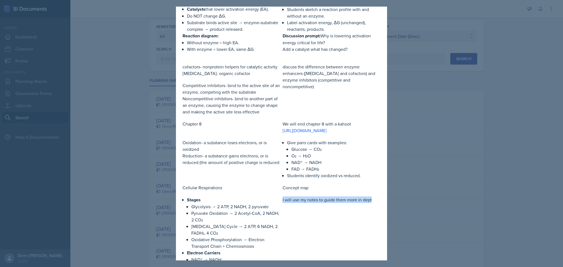
drag, startPoint x: 280, startPoint y: 206, endPoint x: 371, endPoint y: 210, distance: 91.1
click at [319, 197] on p at bounding box center [332, 193] width 98 height 5
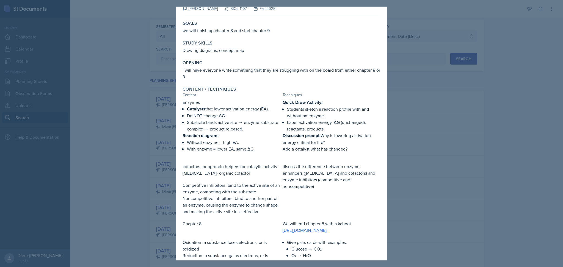
scroll to position [0, 0]
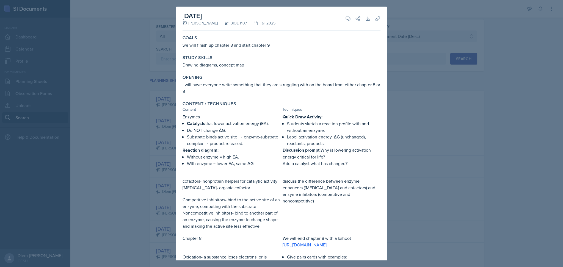
click at [415, 74] on div at bounding box center [281, 133] width 563 height 267
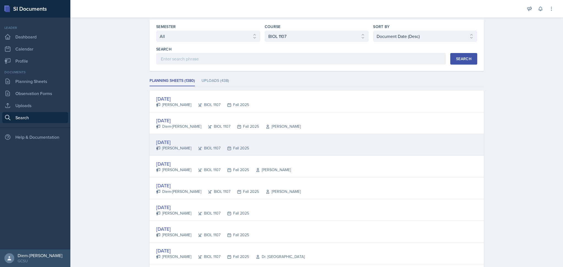
click at [191, 146] on div "BIOL 1107" at bounding box center [205, 148] width 29 height 6
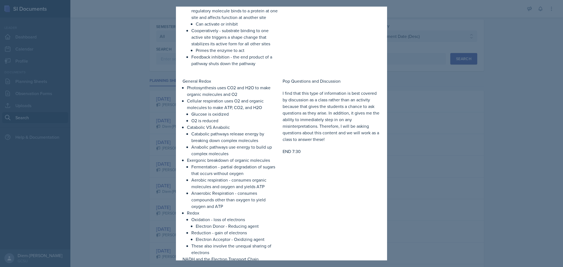
scroll to position [288, 0]
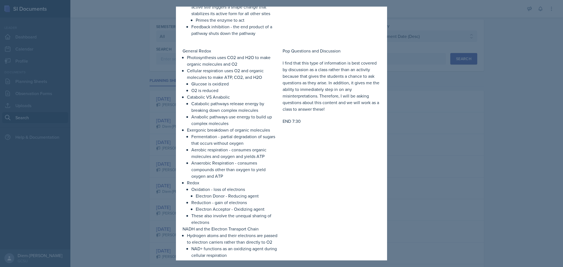
click at [290, 73] on p "I find that this type of information is best covered by discussion as a class r…" at bounding box center [332, 86] width 98 height 53
click at [340, 81] on p "I find that this type of information is best covered by discussion as a class r…" at bounding box center [332, 86] width 98 height 53
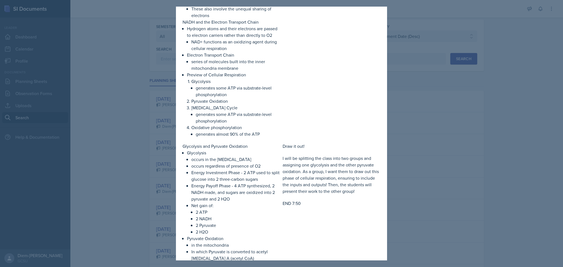
scroll to position [563, 0]
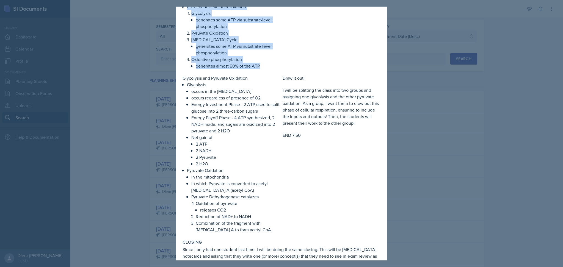
drag, startPoint x: 181, startPoint y: 57, endPoint x: 265, endPoint y: 79, distance: 86.7
copy div "General Redox Photosynthesis uses CO2 and H2O to make organic molecules and O2 …"
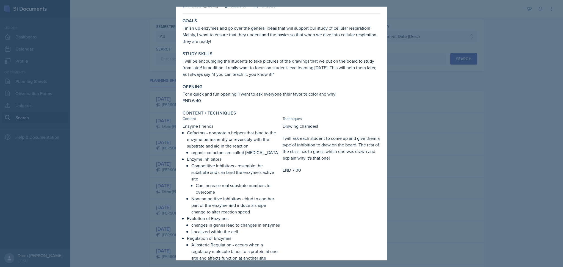
scroll to position [0, 0]
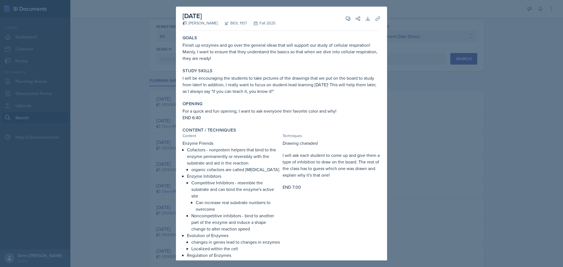
click at [210, 82] on p "I will be encouraging the students to take pictures of the drawings that we put…" at bounding box center [282, 85] width 198 height 20
click at [202, 50] on p "Finish up enzymes and go over the general ideas that will support our study of …" at bounding box center [282, 52] width 198 height 20
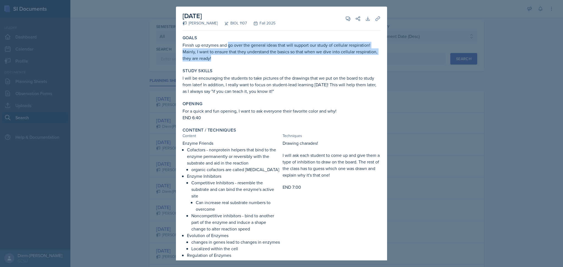
drag, startPoint x: 227, startPoint y: 45, endPoint x: 241, endPoint y: 60, distance: 19.8
click at [241, 60] on p "Finish up enzymes and go over the general ideas that will support our study of …" at bounding box center [282, 52] width 198 height 20
copy p "go over the general ideas that will support our study of cellular respiration! …"
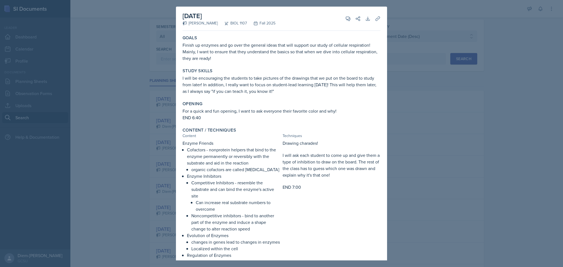
click at [233, 84] on p "I will be encouraging the students to take pictures of the drawings that we put…" at bounding box center [282, 85] width 198 height 20
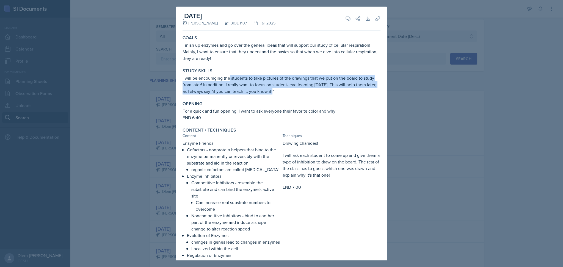
drag, startPoint x: 230, startPoint y: 79, endPoint x: 324, endPoint y: 92, distance: 95.6
click at [324, 92] on p "I will be encouraging the students to take pictures of the drawings that we put…" at bounding box center [282, 85] width 198 height 20
click at [246, 80] on p "I will be encouraging the students to take pictures of the drawings that we put…" at bounding box center [282, 85] width 198 height 20
drag, startPoint x: 230, startPoint y: 77, endPoint x: 326, endPoint y: 85, distance: 96.0
click at [326, 85] on p "I will be encouraging the students to take pictures of the drawings that we put…" at bounding box center [282, 85] width 198 height 20
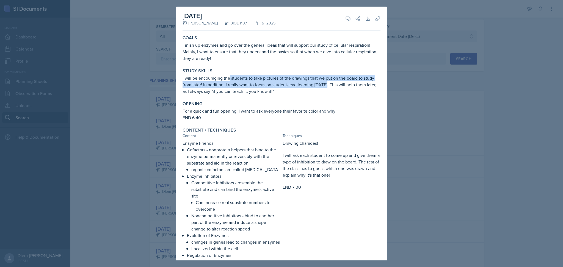
copy p "students to take pictures of the drawings that we put on the board to study fro…"
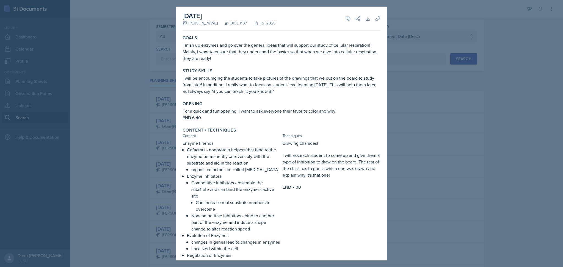
click at [285, 131] on div "Content / Techniques" at bounding box center [282, 130] width 198 height 5
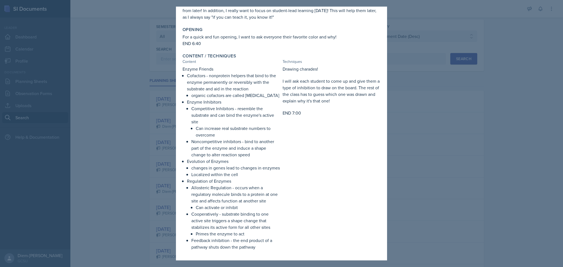
scroll to position [75, 0]
click at [292, 89] on p "I will ask each student to come up and give them a type of inhibition to draw o…" at bounding box center [332, 90] width 98 height 26
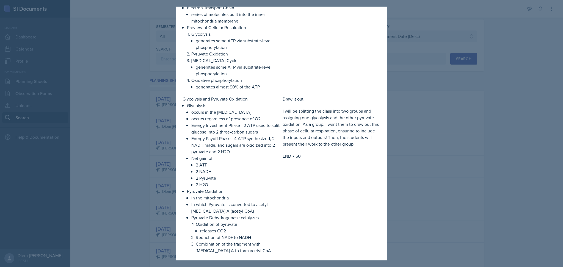
scroll to position [604, 0]
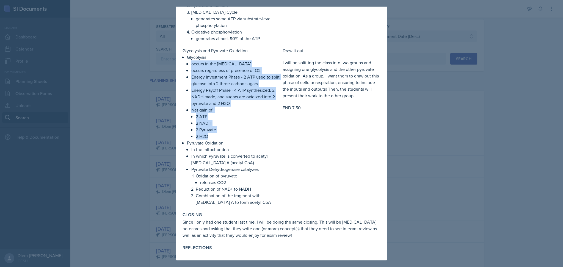
drag, startPoint x: 190, startPoint y: 62, endPoint x: 225, endPoint y: 136, distance: 81.8
click at [225, 136] on li "Glycolysis occurs in the [MEDICAL_DATA] occurs regardless of presence of O2 Ene…" at bounding box center [233, 97] width 93 height 86
copy ul "occurs in the [MEDICAL_DATA] occurs regardless of presence of O2 Energy Investm…"
click at [245, 124] on p "2 NADH" at bounding box center [238, 123] width 85 height 7
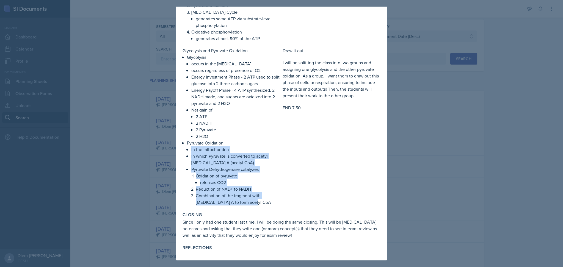
drag, startPoint x: 190, startPoint y: 151, endPoint x: 264, endPoint y: 201, distance: 88.9
click at [264, 201] on li "Pyruvate Oxidation in the mitochondria In which Pyruvate is converted to acetyl…" at bounding box center [233, 173] width 93 height 66
copy ul "in the mitochondria In which Pyruvate is converted to acetyl [MEDICAL_DATA] A (…"
click at [229, 203] on p "Combination of the fragment with [MEDICAL_DATA] A to form acetyl CoA" at bounding box center [238, 198] width 85 height 13
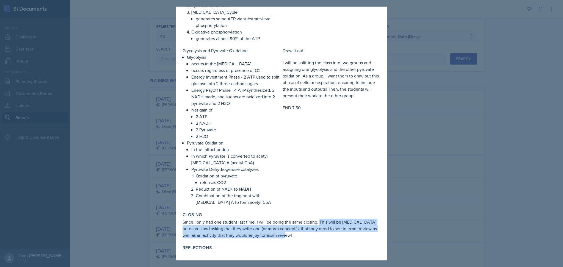
drag, startPoint x: 319, startPoint y: 222, endPoint x: 341, endPoint y: 240, distance: 29.3
click at [341, 240] on div "Closing Since I only had one student last time, I will be doing the same closin…" at bounding box center [281, 225] width 202 height 31
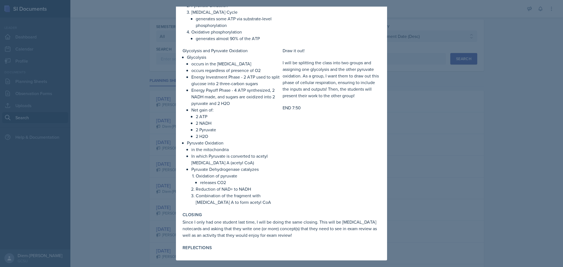
click at [319, 166] on div "Draw it out! I will be splitting the class into two groups and assigning one gl…" at bounding box center [332, 126] width 98 height 158
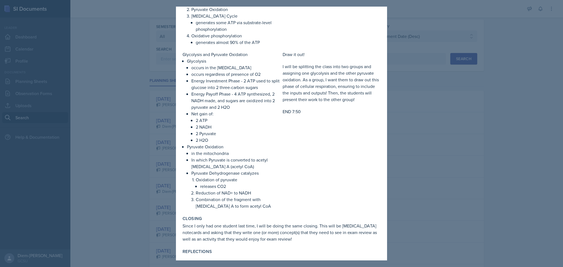
scroll to position [586, 0]
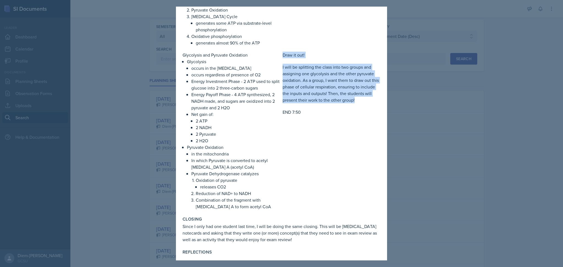
drag, startPoint x: 279, startPoint y: 68, endPoint x: 293, endPoint y: 120, distance: 54.0
click at [293, 120] on div "Glycolysis and Pyruvate Oxidation Glycolysis occurs in the [MEDICAL_DATA] occur…" at bounding box center [282, 131] width 198 height 158
copy div "Draw it out! I will be splitting the class into two groups and assigning one gl…"
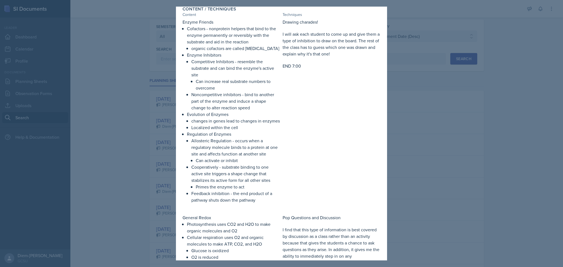
scroll to position [0, 0]
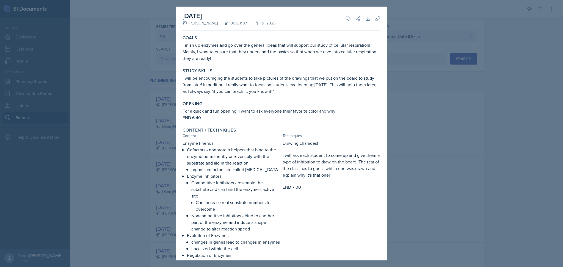
click at [230, 90] on p "I will be encouraging the students to take pictures of the drawings that we put…" at bounding box center [282, 85] width 198 height 20
click at [247, 109] on p "For a quick and fun opening, I want to ask everyone their favorite color and wh…" at bounding box center [282, 111] width 198 height 7
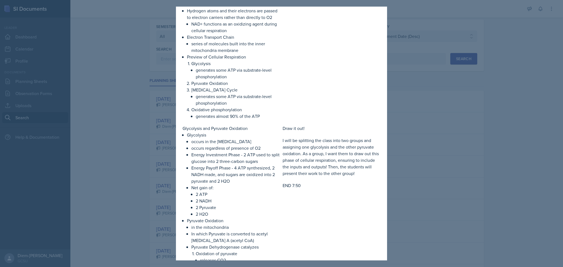
scroll to position [604, 0]
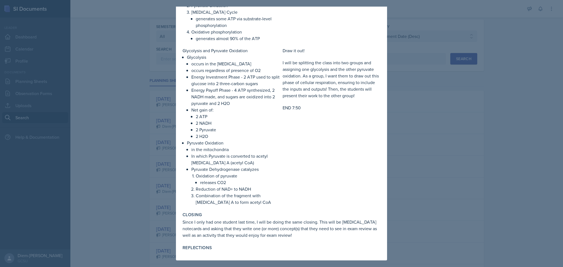
click at [449, 106] on div at bounding box center [281, 133] width 563 height 267
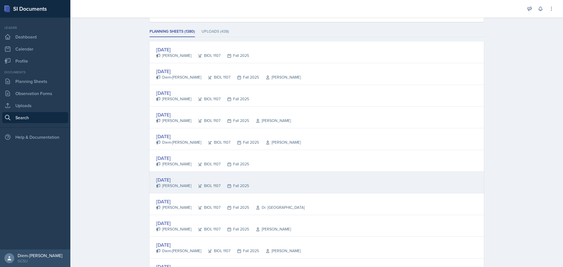
scroll to position [72, 0]
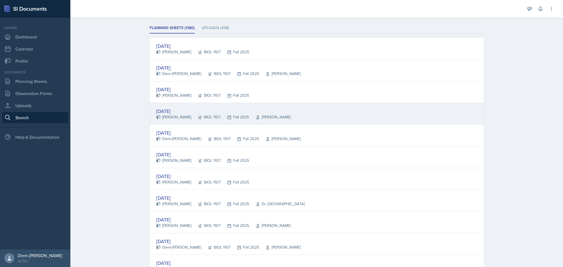
click at [252, 116] on div "[PERSON_NAME]" at bounding box center [270, 117] width 42 height 6
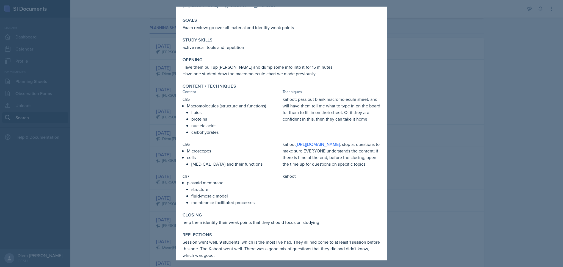
scroll to position [37, 0]
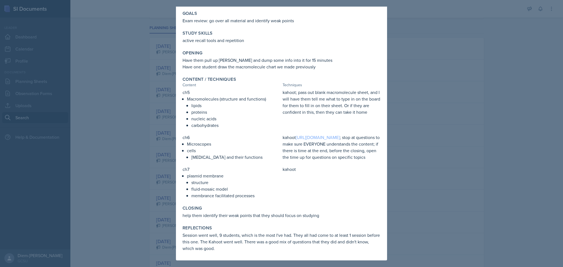
click at [311, 134] on link "[URL][DOMAIN_NAME]" at bounding box center [318, 137] width 44 height 6
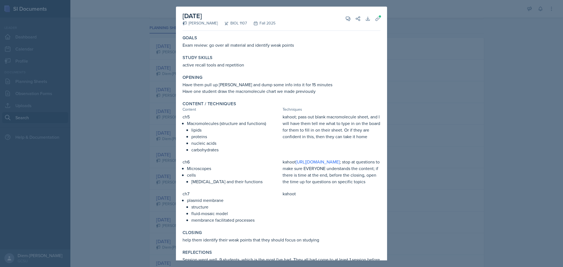
click at [431, 100] on div at bounding box center [281, 133] width 563 height 267
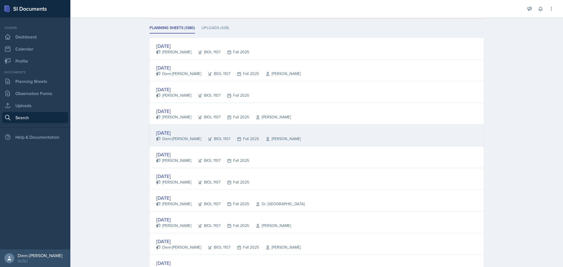
click at [211, 138] on div "BIOL 1107" at bounding box center [215, 139] width 29 height 6
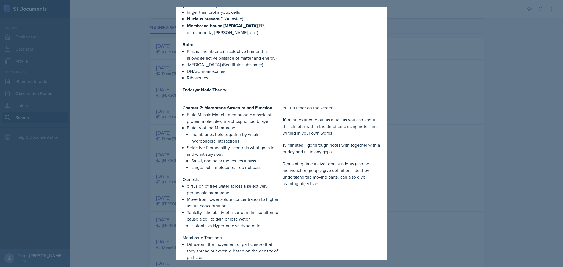
scroll to position [219, 0]
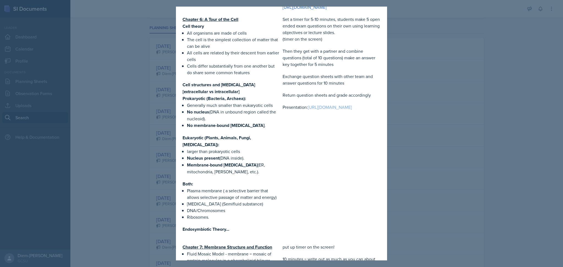
click at [308, 110] on link "[URL][DOMAIN_NAME]" at bounding box center [330, 107] width 44 height 6
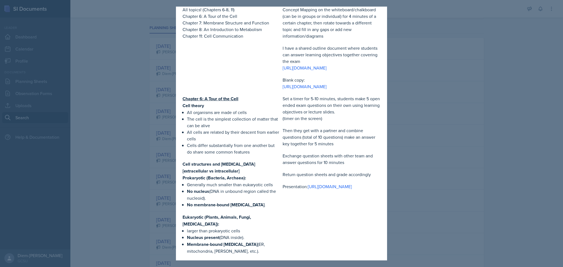
scroll to position [141, 0]
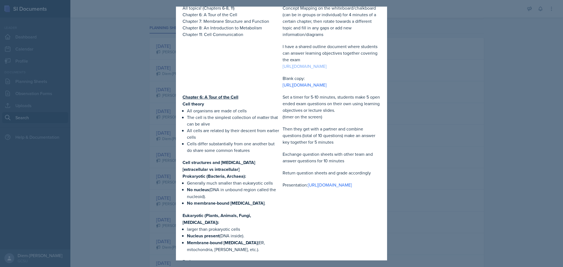
click at [321, 64] on link "[URL][DOMAIN_NAME]" at bounding box center [305, 66] width 44 height 6
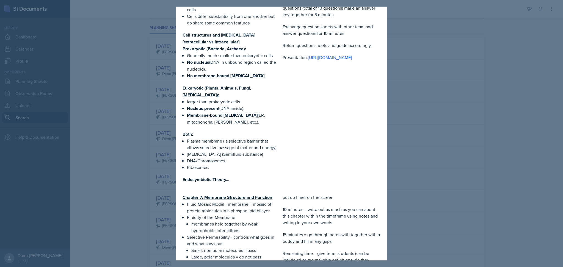
scroll to position [269, 0]
click at [454, 102] on div at bounding box center [281, 133] width 563 height 267
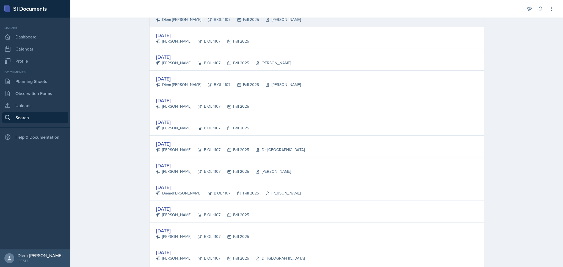
scroll to position [127, 0]
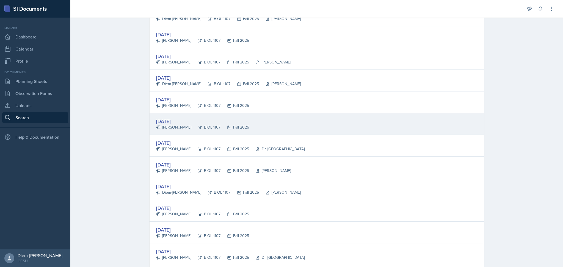
click at [253, 132] on div "[DATE] [PERSON_NAME] BIOL 1107 Fall 2025" at bounding box center [317, 124] width 334 height 22
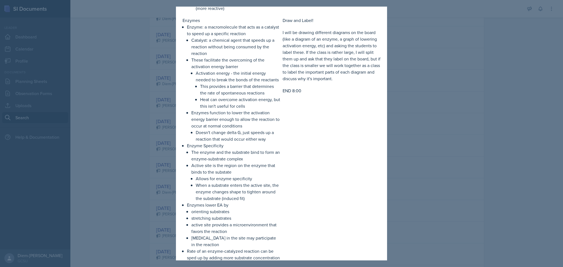
scroll to position [868, 0]
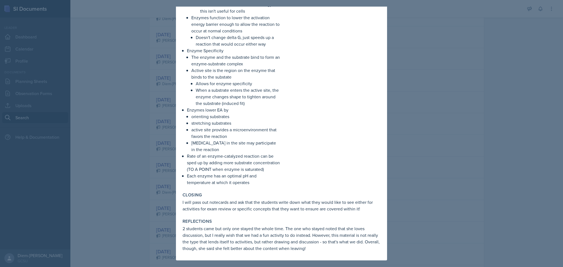
click at [450, 90] on div at bounding box center [281, 133] width 563 height 267
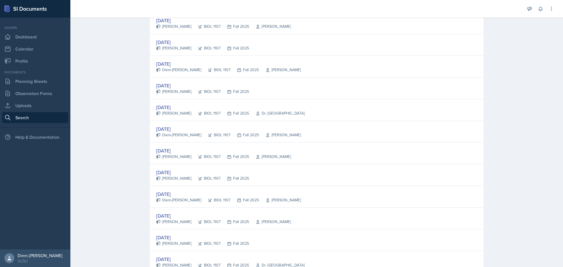
scroll to position [963, 0]
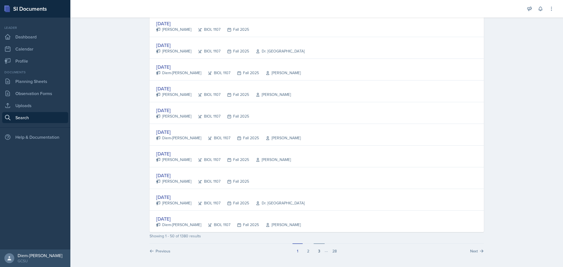
click at [319, 253] on button "3" at bounding box center [319, 249] width 11 height 10
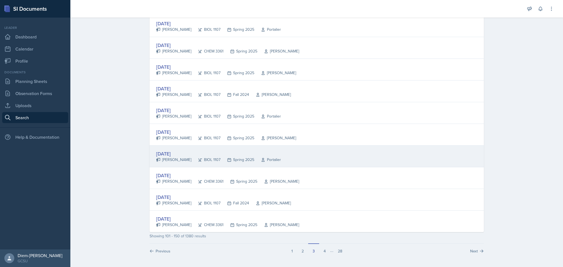
click at [271, 162] on div "[DATE] [PERSON_NAME] BIOL 1107 Spring 2025 Portalier" at bounding box center [317, 157] width 334 height 22
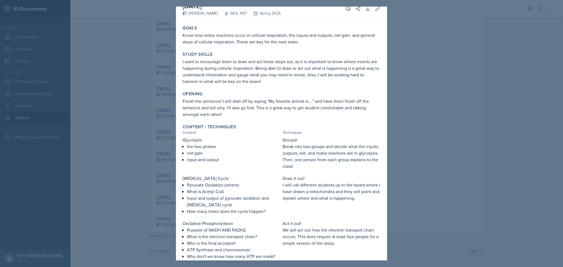
scroll to position [0, 0]
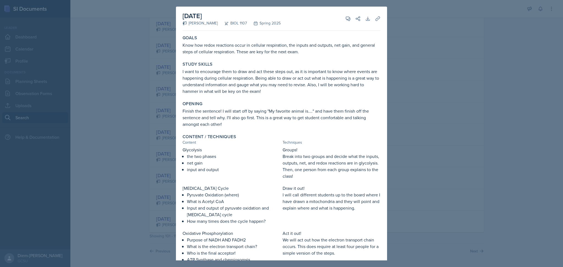
click at [457, 116] on div at bounding box center [281, 133] width 563 height 267
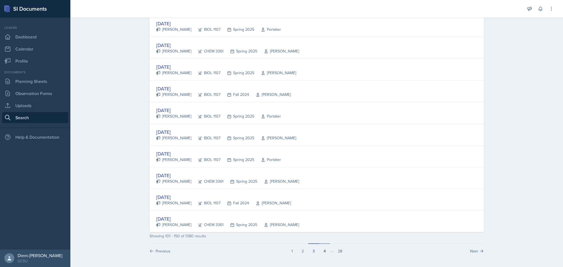
click at [320, 253] on button "4" at bounding box center [324, 249] width 11 height 10
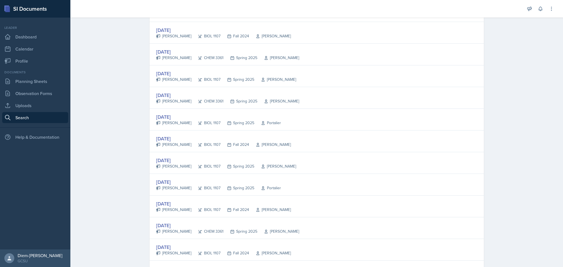
scroll to position [218, 0]
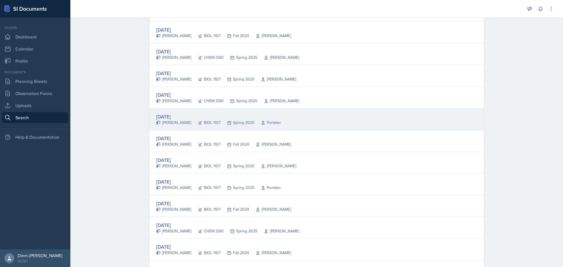
click at [275, 128] on div "[DATE] [PERSON_NAME] BIOL 1107 Spring 2025 Portalier" at bounding box center [317, 120] width 334 height 22
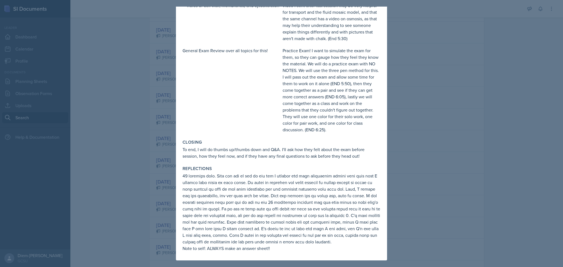
scroll to position [194, 0]
click at [413, 176] on div at bounding box center [281, 133] width 563 height 267
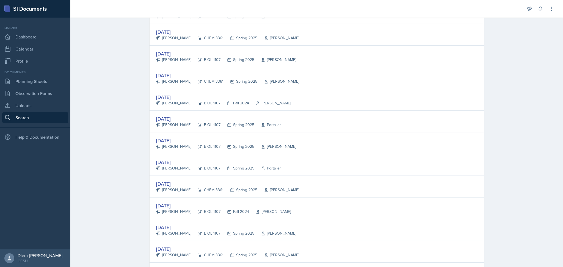
scroll to position [726, 0]
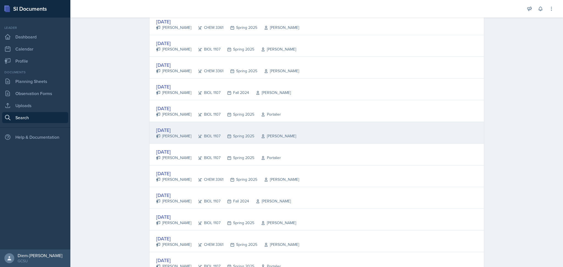
click at [209, 129] on div "[DATE]" at bounding box center [226, 129] width 140 height 7
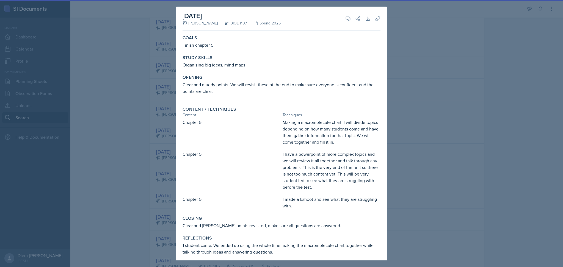
click at [465, 109] on div at bounding box center [281, 133] width 563 height 267
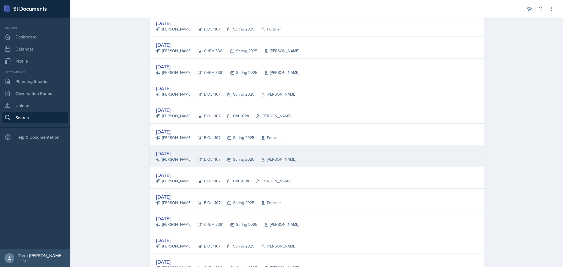
scroll to position [525, 0]
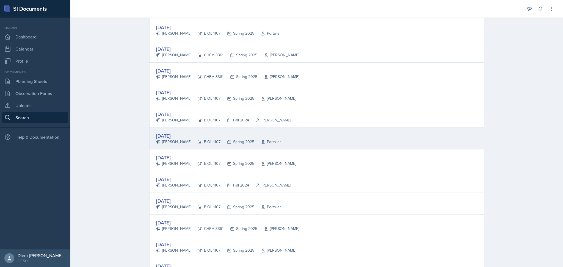
click at [304, 133] on div "[DATE] [PERSON_NAME] BIOL 1107 Spring 2025 Portalier" at bounding box center [317, 139] width 334 height 22
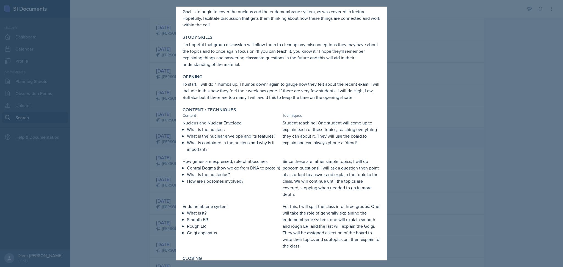
scroll to position [35, 0]
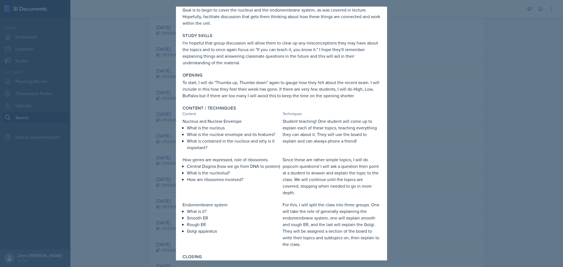
click at [475, 90] on div at bounding box center [281, 133] width 563 height 267
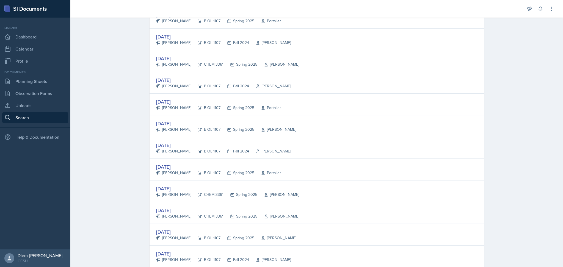
scroll to position [385, 0]
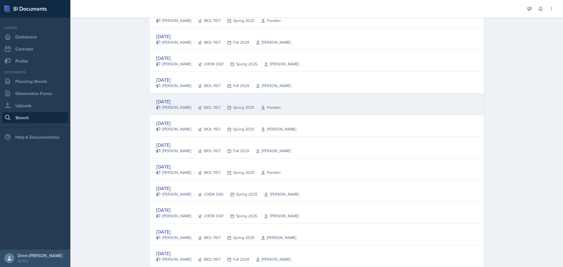
click at [204, 99] on div "[DATE]" at bounding box center [218, 101] width 125 height 7
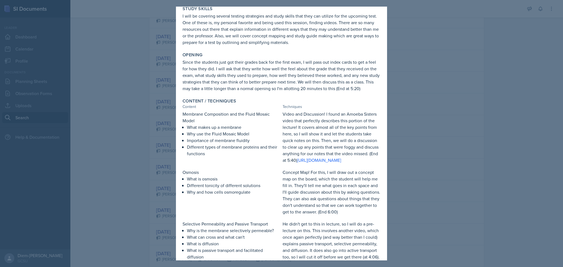
scroll to position [0, 0]
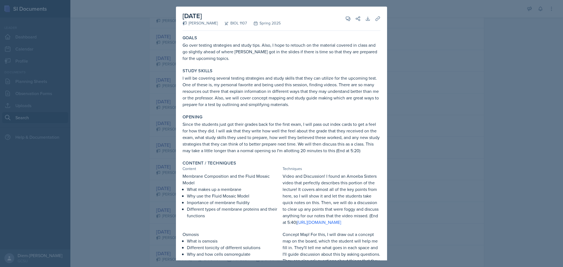
click at [446, 114] on div at bounding box center [281, 133] width 563 height 267
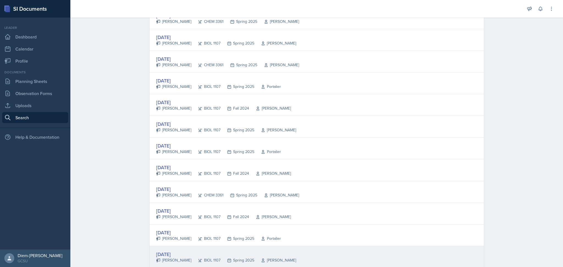
scroll to position [254, 0]
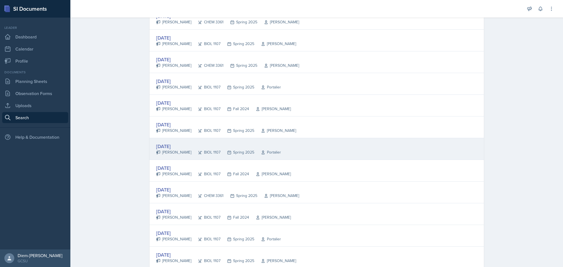
click at [256, 152] on div "Portalier" at bounding box center [267, 153] width 27 height 6
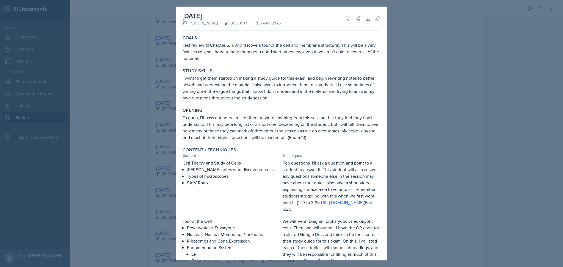
click at [472, 97] on div at bounding box center [281, 133] width 563 height 267
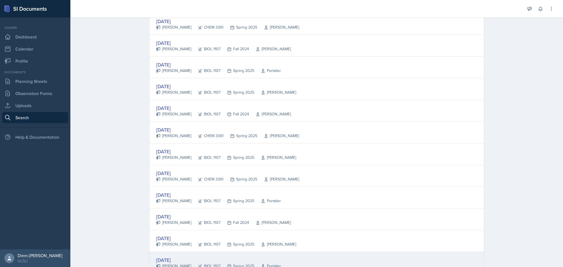
scroll to position [139, 0]
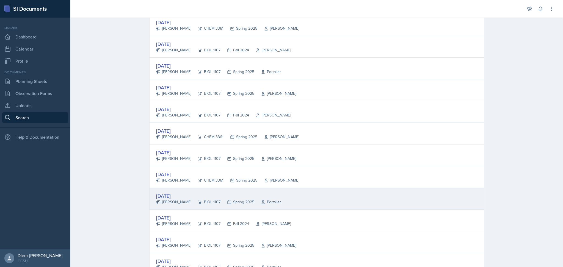
click at [182, 195] on div "[DATE]" at bounding box center [218, 195] width 125 height 7
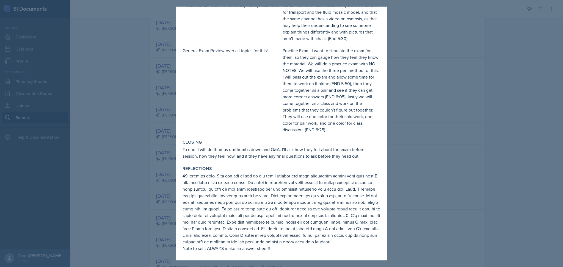
scroll to position [0, 0]
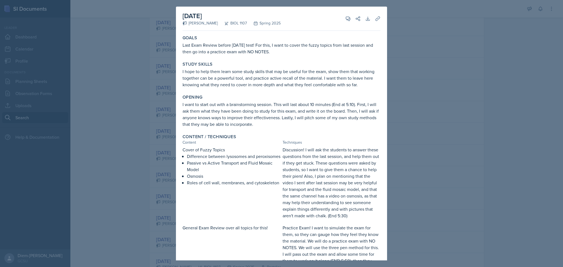
click at [446, 105] on div at bounding box center [281, 133] width 563 height 267
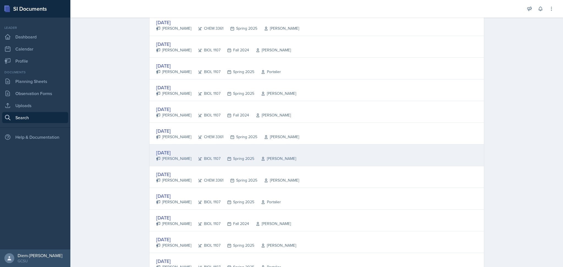
click at [282, 153] on div "[DATE] [PERSON_NAME] BIOL 1107 Spring 2025 [PERSON_NAME]" at bounding box center [317, 156] width 334 height 22
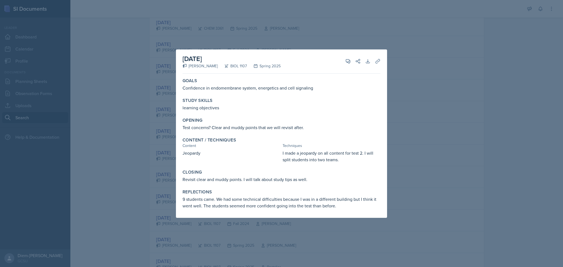
click at [416, 117] on div at bounding box center [281, 133] width 563 height 267
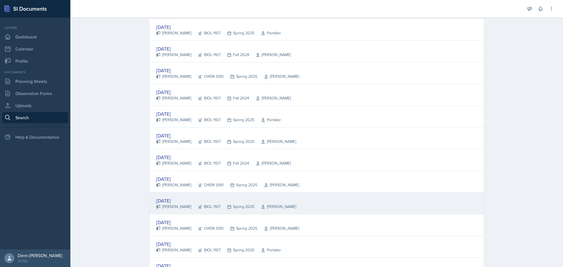
scroll to position [75, 0]
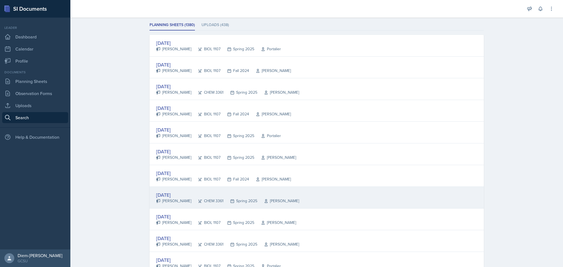
click at [272, 190] on div "[DATE] [PERSON_NAME] CHEM 3361 Spring 2025 [PERSON_NAME]" at bounding box center [317, 198] width 334 height 22
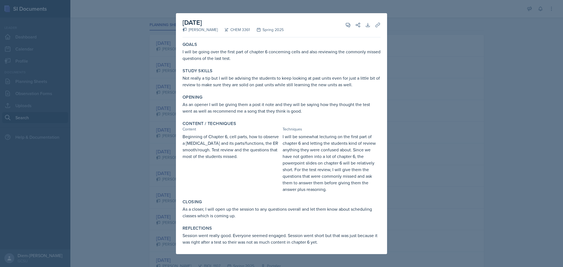
click at [389, 137] on div at bounding box center [281, 133] width 563 height 267
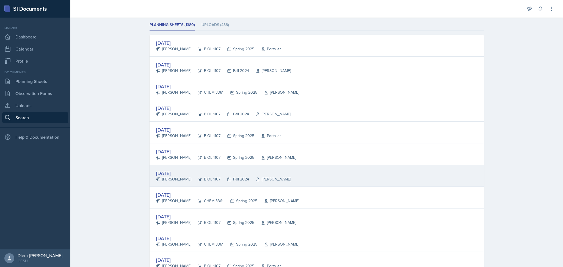
click at [277, 170] on div "[DATE]" at bounding box center [223, 173] width 135 height 7
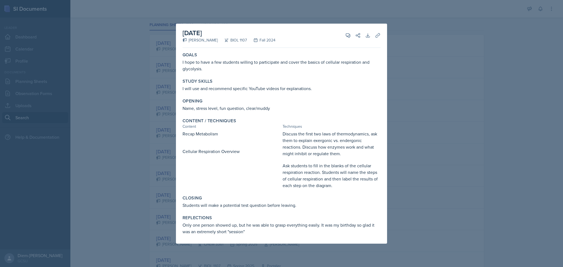
click at [406, 114] on div at bounding box center [281, 133] width 563 height 267
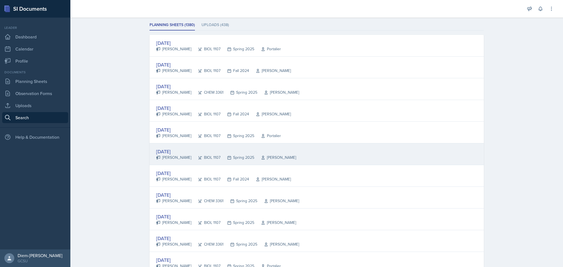
click at [290, 150] on div "[DATE] [PERSON_NAME] BIOL 1107 Spring 2025 [PERSON_NAME]" at bounding box center [317, 155] width 334 height 22
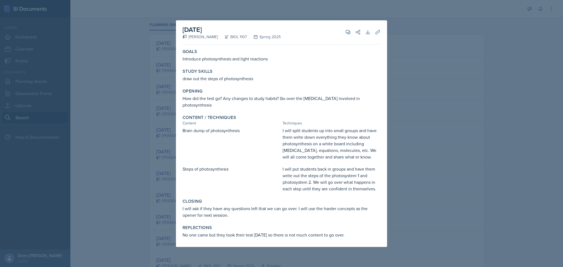
click at [464, 108] on div at bounding box center [281, 133] width 563 height 267
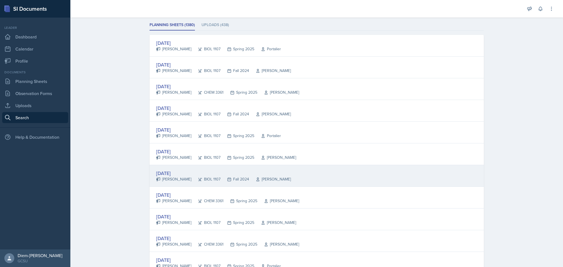
click at [257, 174] on div "[DATE]" at bounding box center [223, 173] width 135 height 7
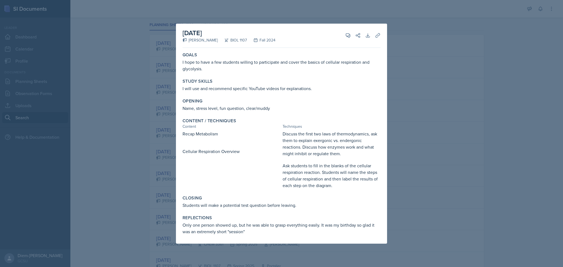
click at [420, 92] on div at bounding box center [281, 133] width 563 height 267
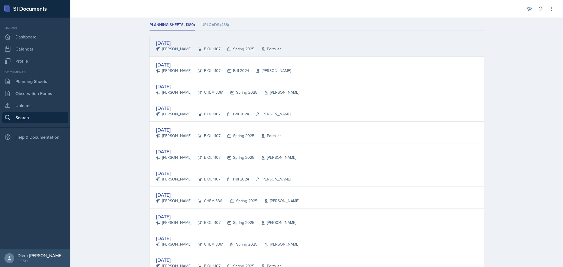
click at [222, 38] on div "[DATE] [PERSON_NAME] BIOL 1107 Spring 2025 Portalier" at bounding box center [317, 46] width 334 height 22
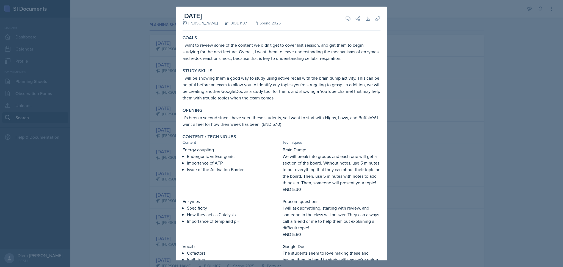
click at [425, 86] on div at bounding box center [281, 133] width 563 height 267
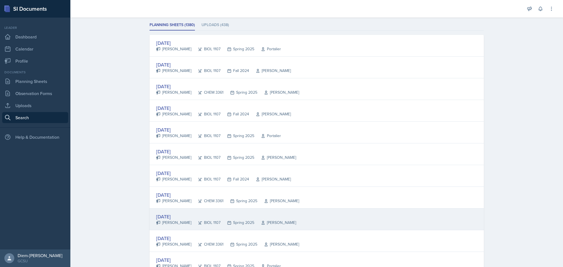
click at [227, 221] on icon at bounding box center [229, 223] width 4 height 4
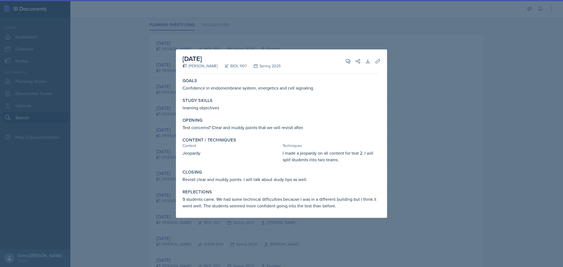
click at [431, 167] on div at bounding box center [281, 133] width 563 height 267
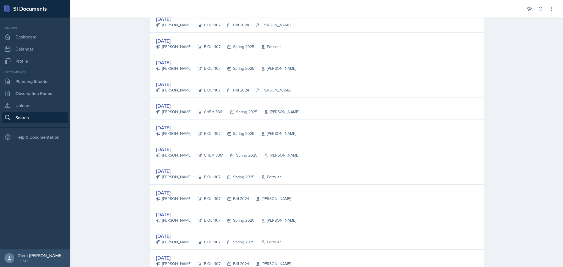
scroll to position [164, 0]
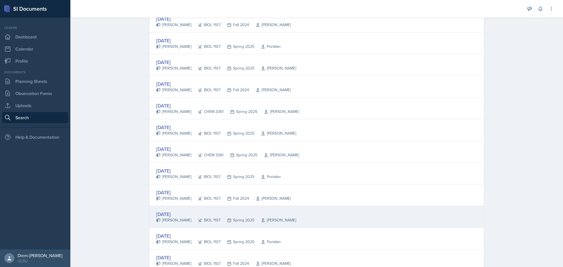
click at [258, 218] on div "[PERSON_NAME]" at bounding box center [275, 220] width 42 height 6
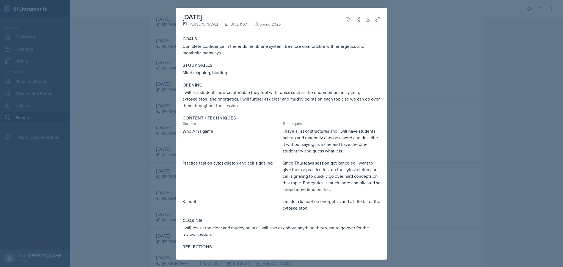
click at [440, 87] on div at bounding box center [281, 133] width 563 height 267
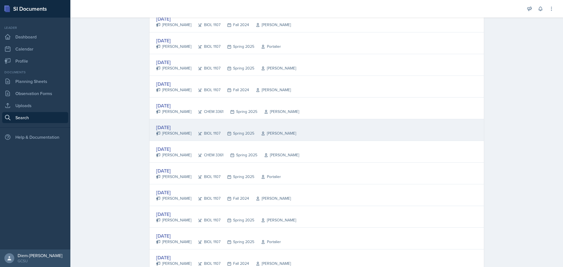
click at [263, 133] on div "[PERSON_NAME]" at bounding box center [275, 134] width 42 height 6
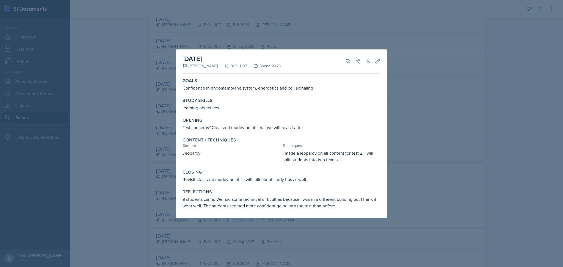
click at [458, 81] on div at bounding box center [281, 133] width 563 height 267
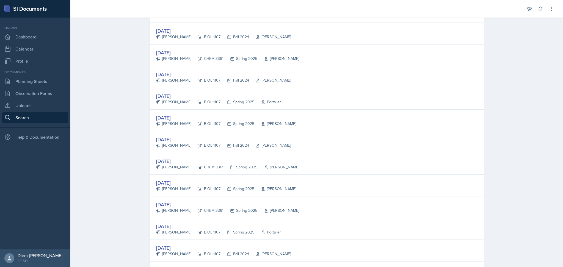
scroll to position [108, 0]
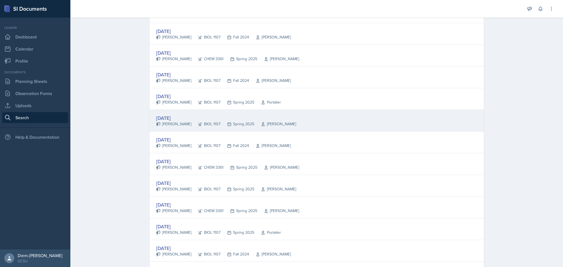
click at [331, 123] on div "[DATE] [PERSON_NAME] BIOL 1107 Spring 2025 [PERSON_NAME]" at bounding box center [317, 121] width 334 height 22
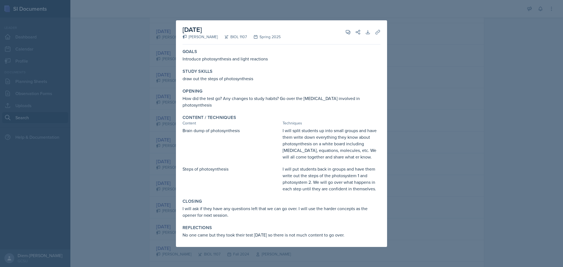
click at [429, 48] on div at bounding box center [281, 133] width 563 height 267
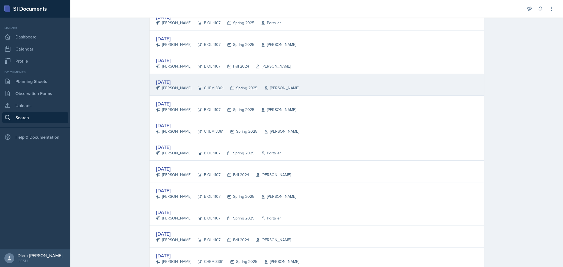
scroll to position [188, 0]
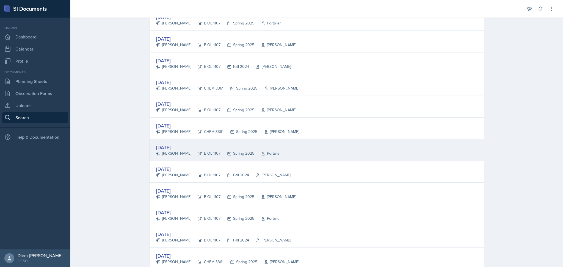
click at [284, 151] on div "[DATE] [PERSON_NAME] BIOL 1107 Spring 2025 Portalier" at bounding box center [317, 150] width 334 height 22
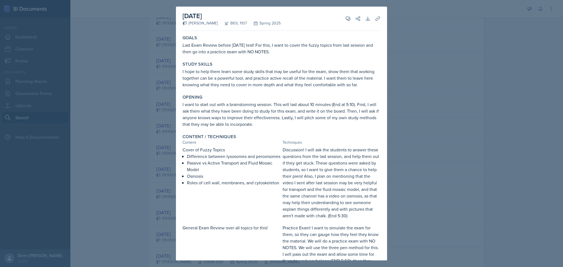
click at [430, 115] on div at bounding box center [281, 133] width 563 height 267
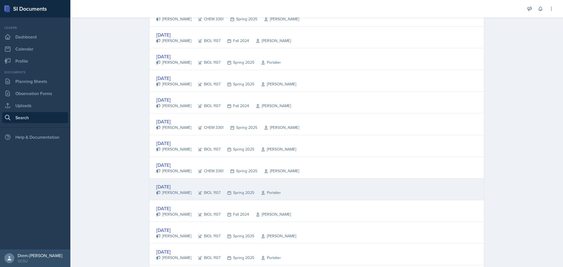
scroll to position [146, 0]
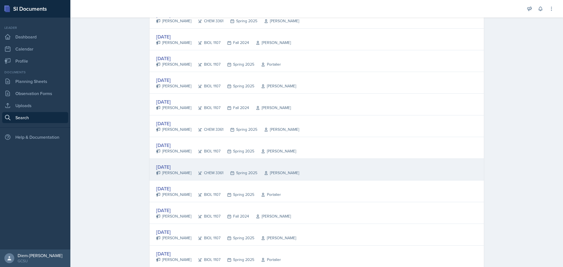
click at [275, 165] on div "[DATE] [PERSON_NAME] CHEM 3361 Spring 2025 [PERSON_NAME]" at bounding box center [317, 170] width 334 height 22
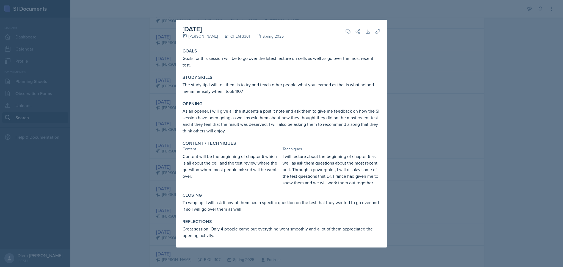
click at [409, 116] on div at bounding box center [281, 133] width 563 height 267
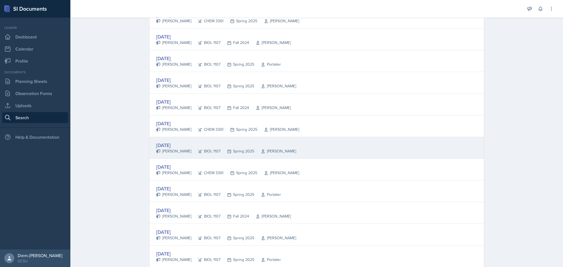
click at [256, 155] on div "[DATE] [PERSON_NAME] BIOL 1107 Spring 2025 [PERSON_NAME]" at bounding box center [317, 148] width 334 height 22
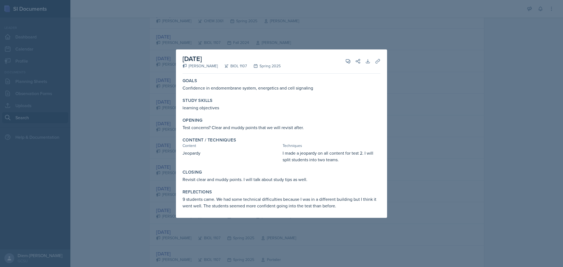
click at [421, 102] on div at bounding box center [281, 133] width 563 height 267
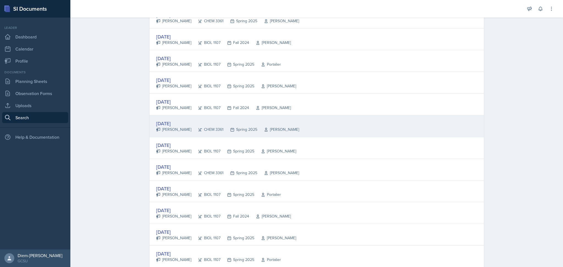
click at [261, 128] on div "[PERSON_NAME]" at bounding box center [278, 130] width 42 height 6
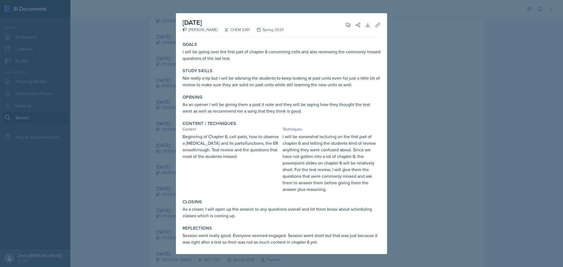
click at [432, 98] on div at bounding box center [281, 133] width 563 height 267
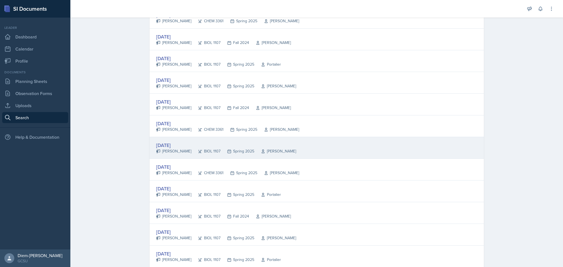
scroll to position [115, 0]
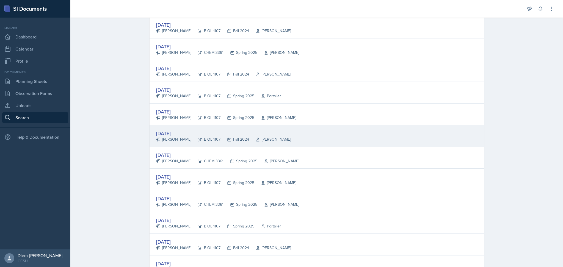
click at [208, 138] on div "BIOL 1107" at bounding box center [205, 140] width 29 height 6
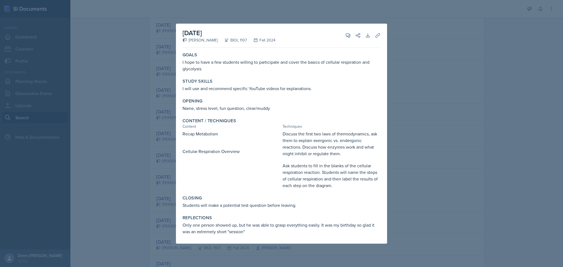
click at [472, 91] on div at bounding box center [281, 133] width 563 height 267
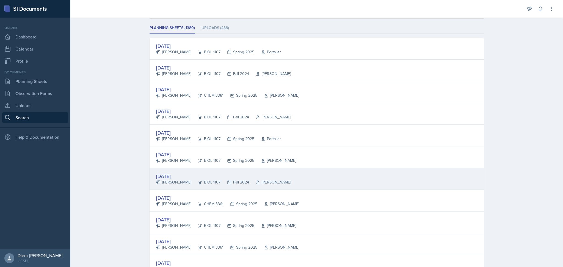
scroll to position [71, 0]
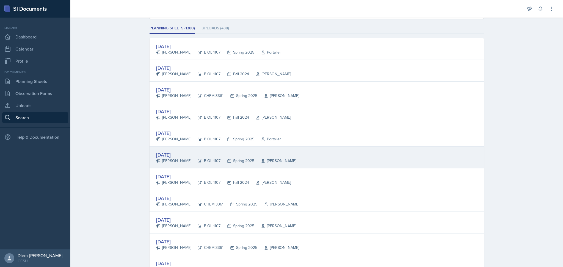
click at [267, 163] on div "[PERSON_NAME]" at bounding box center [275, 161] width 42 height 6
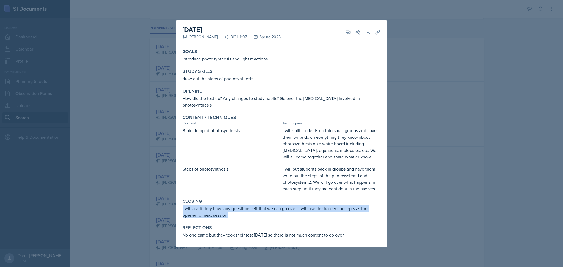
drag, startPoint x: 233, startPoint y: 213, endPoint x: 182, endPoint y: 206, distance: 51.3
click at [182, 206] on div "Closing I will ask if they have any questions left that we can go over. I will …" at bounding box center [281, 209] width 202 height 24
copy p "I will ask if they have any questions left that we can go over. I will use the …"
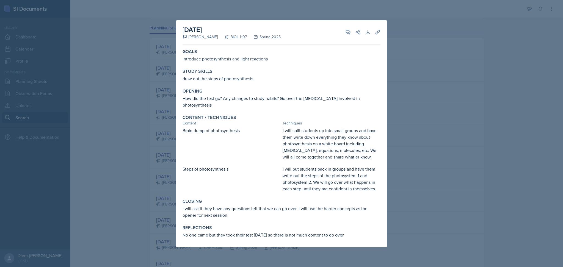
click at [259, 127] on p "Brain dump of photosynthesis" at bounding box center [232, 130] width 98 height 7
drag, startPoint x: 183, startPoint y: 60, endPoint x: 272, endPoint y: 66, distance: 89.6
click at [272, 64] on div "Goals Introduce photosynthesis and light reactions" at bounding box center [281, 56] width 202 height 18
copy p "Introduce photosynthesis and light reactions"
click at [210, 92] on div "Opening" at bounding box center [282, 91] width 198 height 5
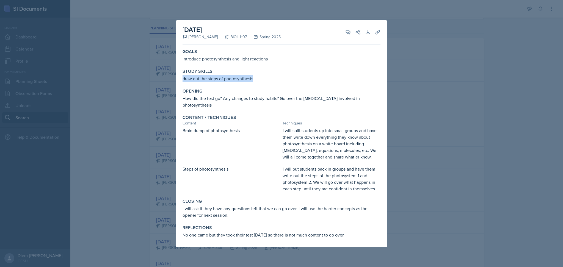
drag, startPoint x: 181, startPoint y: 79, endPoint x: 255, endPoint y: 81, distance: 73.4
click at [255, 81] on div "Study Skills draw out the steps of photosynthesis" at bounding box center [281, 76] width 202 height 18
copy p "draw out the steps of photosynthesis"
click at [200, 133] on div "Brain dump of photosynthesis" at bounding box center [232, 143] width 98 height 33
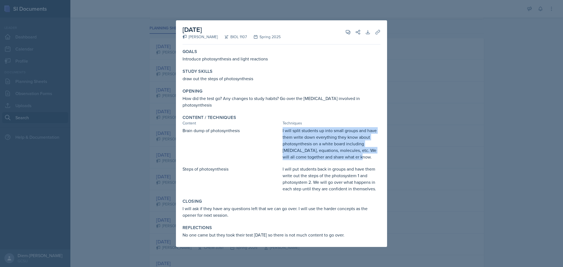
drag, startPoint x: 281, startPoint y: 127, endPoint x: 365, endPoint y: 156, distance: 89.5
click at [365, 156] on div "Brain dump of photosynthesis I will split students up into small groups and hav…" at bounding box center [282, 143] width 198 height 33
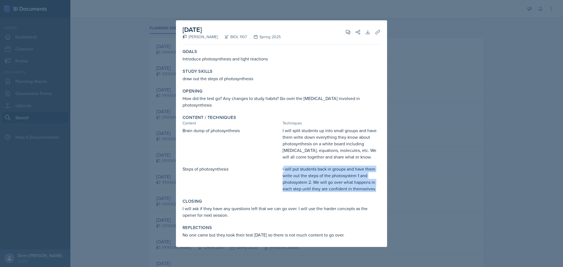
drag, startPoint x: 288, startPoint y: 166, endPoint x: 379, endPoint y: 185, distance: 93.0
click at [379, 185] on p "I will put students back in groups and have them write out the steps of the pho…" at bounding box center [332, 179] width 98 height 26
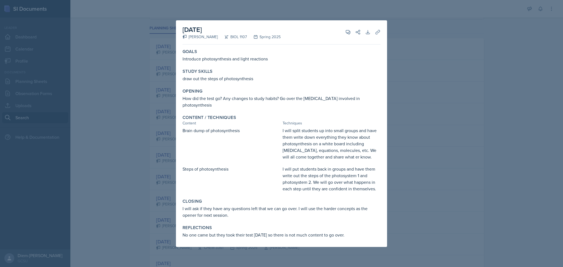
click at [230, 183] on div "Steps of photosynthesis" at bounding box center [232, 179] width 98 height 26
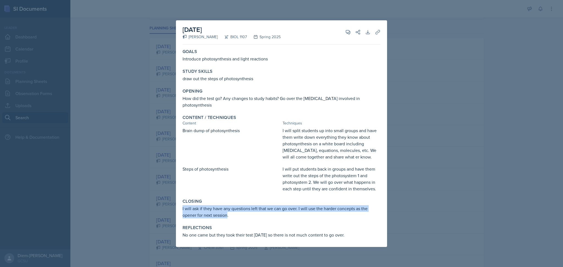
drag, startPoint x: 227, startPoint y: 213, endPoint x: 182, endPoint y: 204, distance: 46.2
click at [182, 204] on div "Closing I will ask if they have any questions left that we can go over. I will …" at bounding box center [281, 209] width 202 height 24
click at [227, 216] on div "Closing I will ask if they have any questions left that we can go over. I will …" at bounding box center [281, 209] width 202 height 24
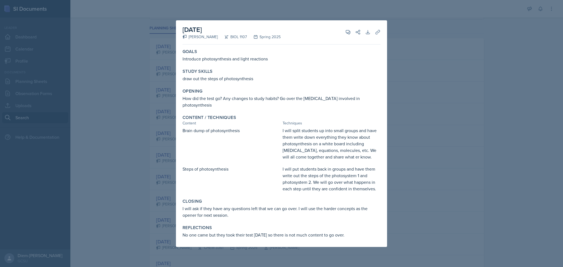
click at [483, 68] on div at bounding box center [281, 133] width 563 height 267
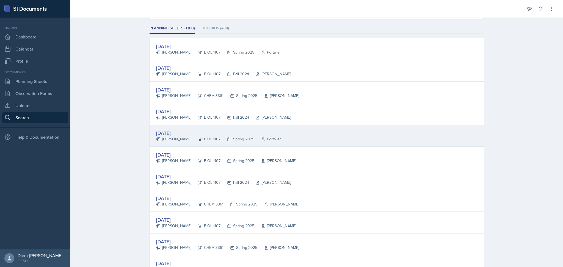
click at [198, 129] on div "[DATE]" at bounding box center [218, 132] width 125 height 7
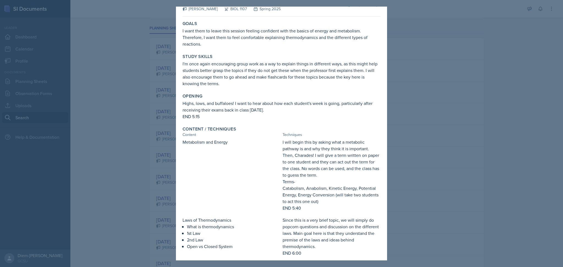
scroll to position [0, 0]
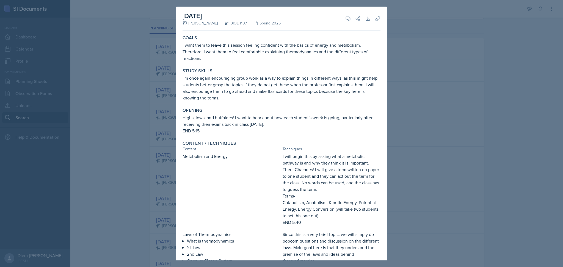
click at [468, 67] on div at bounding box center [281, 133] width 563 height 267
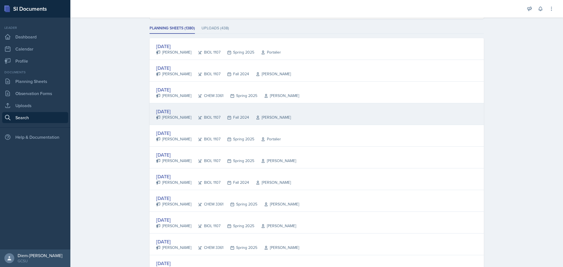
click at [220, 116] on div "Fall 2024" at bounding box center [234, 118] width 29 height 6
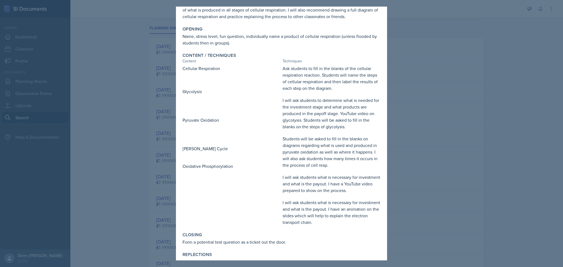
scroll to position [81, 0]
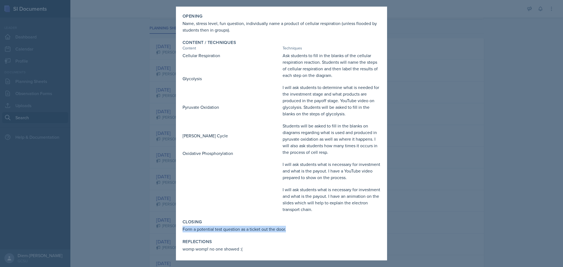
drag, startPoint x: 182, startPoint y: 228, endPoint x: 288, endPoint y: 231, distance: 105.6
click at [288, 231] on div "Closing Form a potential test question as a ticket out the door." at bounding box center [281, 226] width 202 height 18
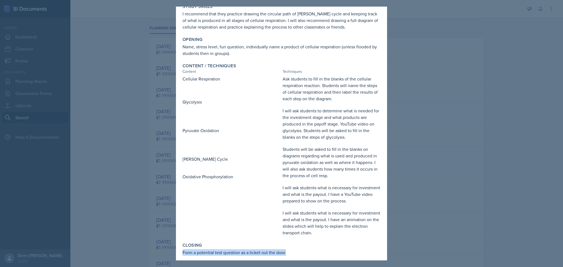
scroll to position [0, 0]
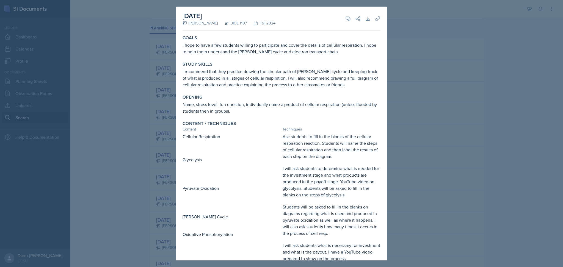
click at [488, 78] on div at bounding box center [281, 133] width 563 height 267
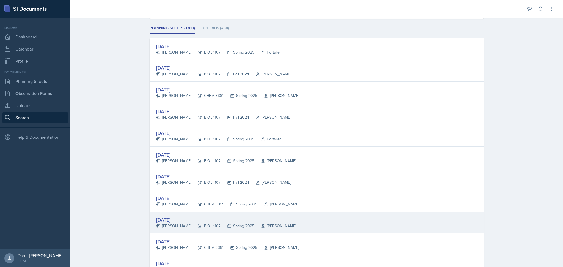
scroll to position [147, 0]
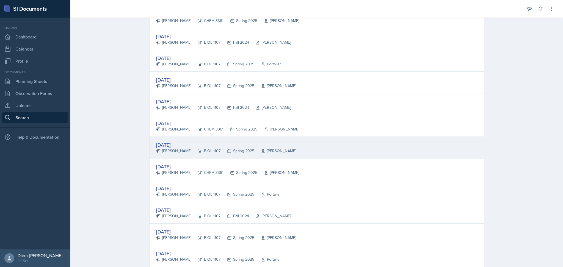
click at [189, 147] on div "[DATE]" at bounding box center [226, 144] width 140 height 7
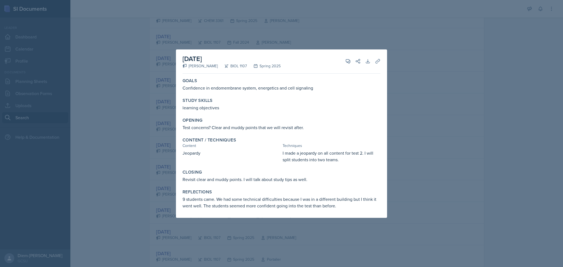
click at [453, 120] on div at bounding box center [281, 133] width 563 height 267
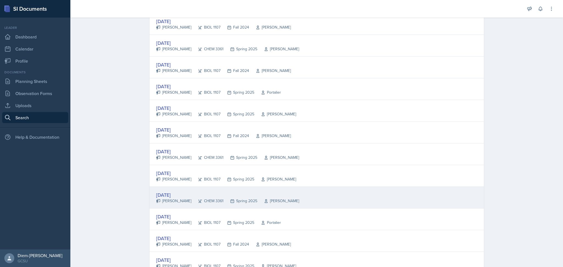
scroll to position [118, 0]
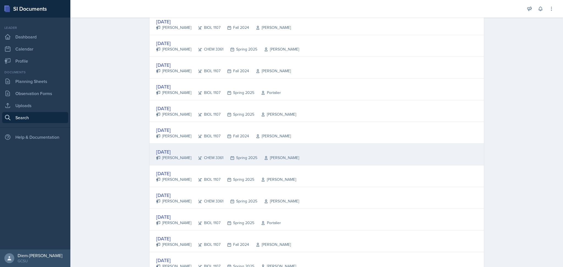
click at [197, 151] on div "[DATE]" at bounding box center [227, 151] width 143 height 7
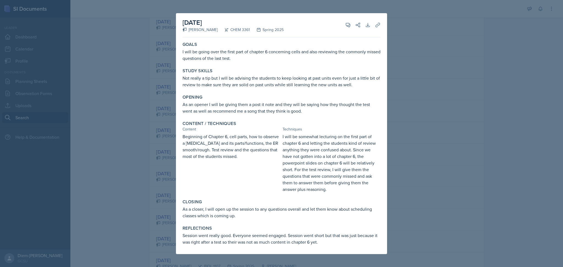
click at [424, 72] on div at bounding box center [281, 133] width 563 height 267
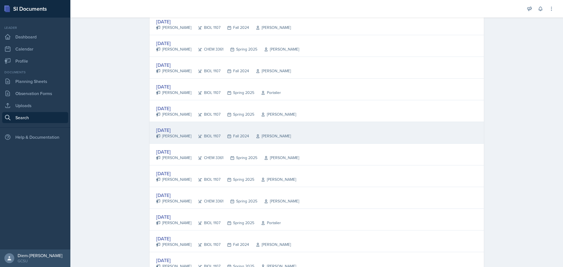
click at [194, 129] on div "[DATE]" at bounding box center [223, 129] width 135 height 7
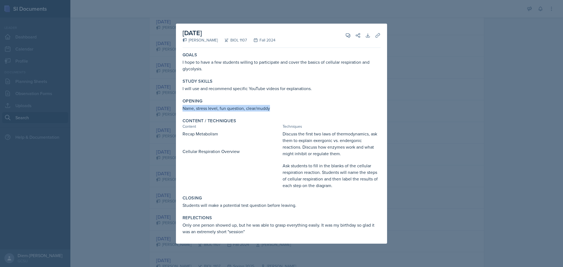
drag, startPoint x: 274, startPoint y: 109, endPoint x: 182, endPoint y: 106, distance: 91.6
click at [182, 106] on div "Opening Name, stress level, fun question, clear/muddy" at bounding box center [281, 105] width 202 height 18
click at [419, 133] on div at bounding box center [281, 133] width 563 height 267
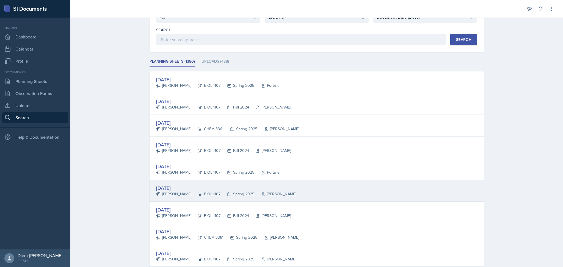
scroll to position [38, 0]
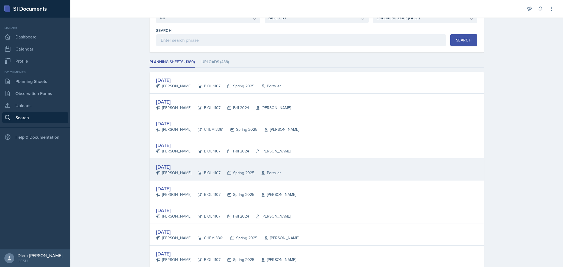
click at [235, 170] on div "Spring 2025" at bounding box center [237, 173] width 34 height 6
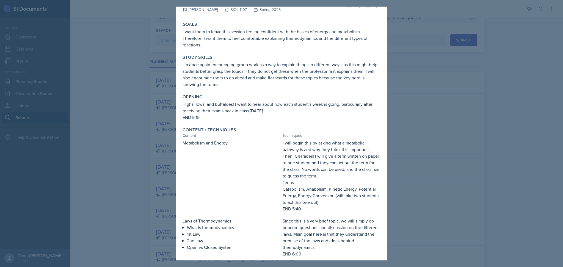
scroll to position [14, 0]
click at [430, 126] on div at bounding box center [281, 133] width 563 height 267
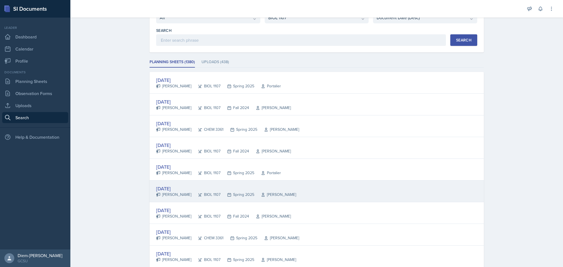
click at [220, 192] on div "Spring 2025" at bounding box center [237, 195] width 34 height 6
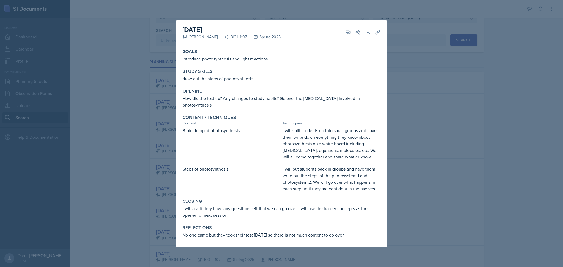
click at [442, 123] on div at bounding box center [281, 133] width 563 height 267
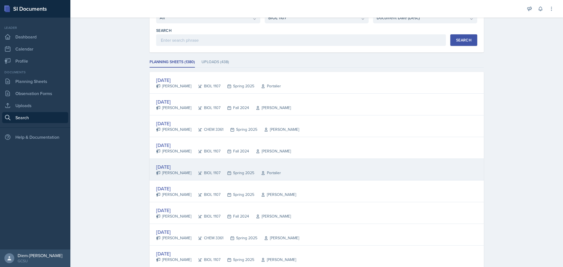
click at [206, 170] on div "BIOL 1107" at bounding box center [205, 173] width 29 height 6
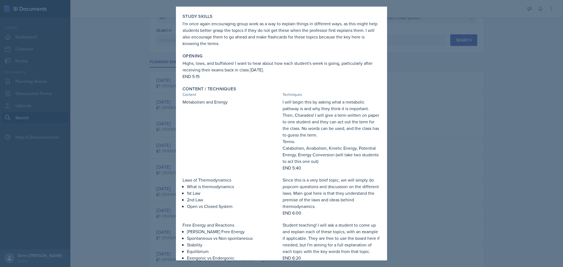
scroll to position [110, 0]
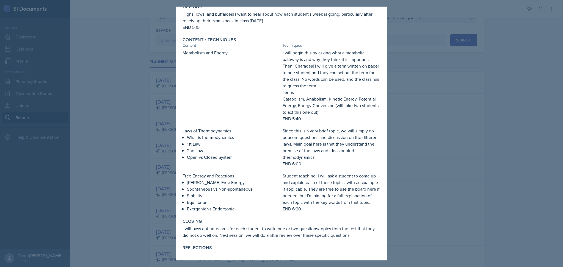
click at [475, 75] on div at bounding box center [281, 133] width 563 height 267
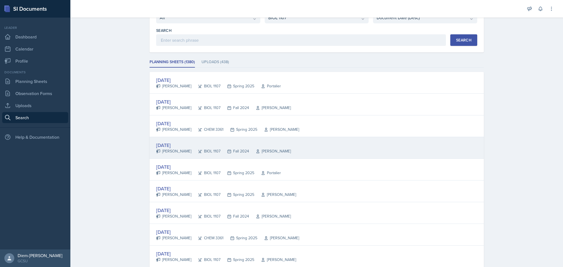
click at [246, 147] on div "[DATE]" at bounding box center [223, 145] width 135 height 7
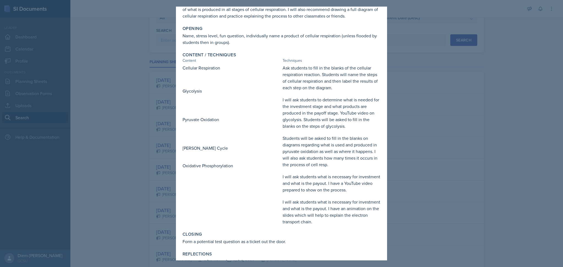
scroll to position [71, 0]
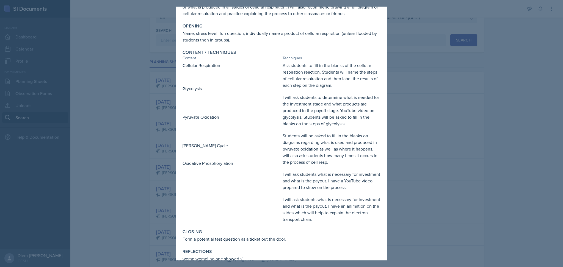
click at [446, 92] on div at bounding box center [281, 133] width 563 height 267
